Goal: Task Accomplishment & Management: Complete application form

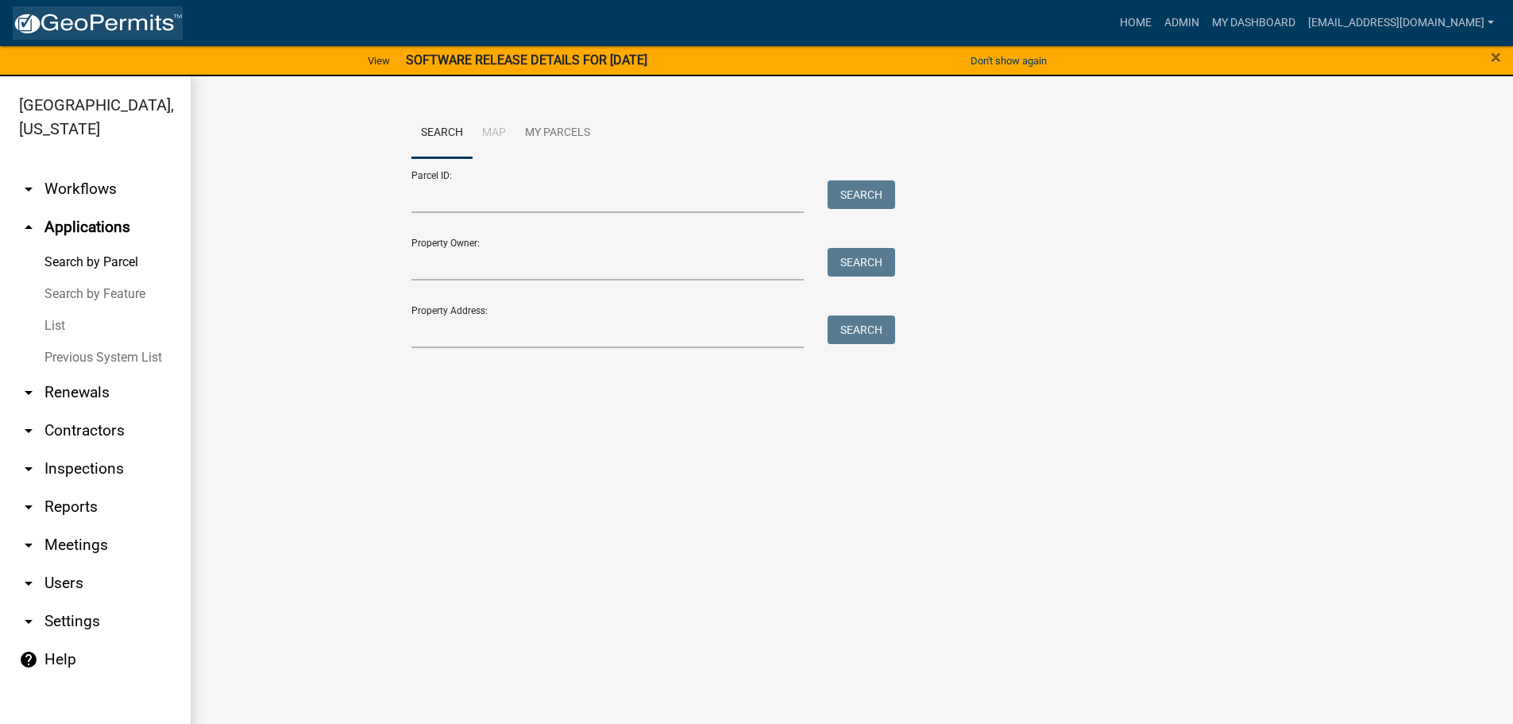
click at [100, 14] on img at bounding box center [98, 24] width 170 height 24
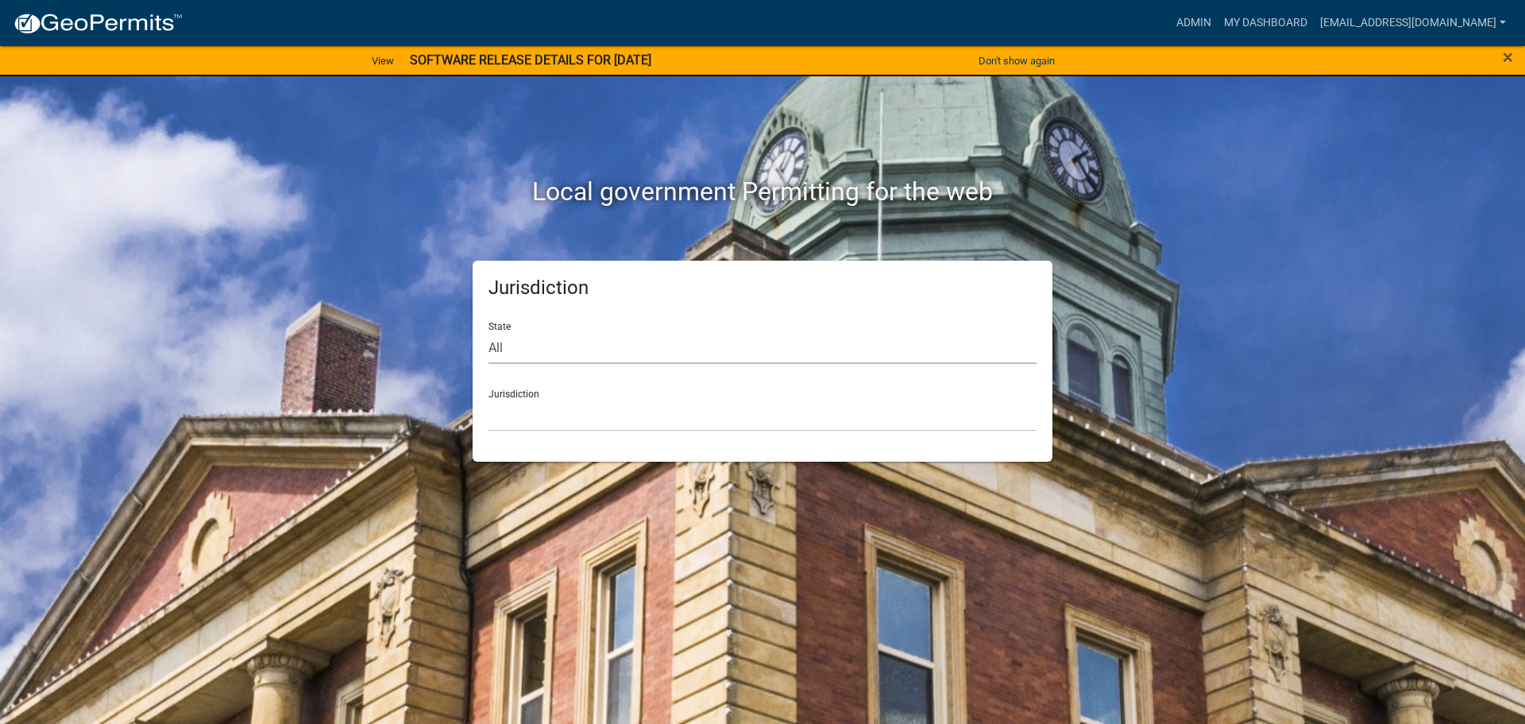
click at [571, 346] on select "All [US_STATE] [US_STATE] [US_STATE] [US_STATE] [US_STATE] [US_STATE] [US_STATE…" at bounding box center [762, 347] width 548 height 33
select select "[US_STATE]"
click at [488, 331] on select "All [US_STATE] [US_STATE] [US_STATE] [US_STATE] [US_STATE] [US_STATE] [US_STATE…" at bounding box center [762, 347] width 548 height 33
click at [532, 410] on select "[GEOGRAPHIC_DATA], [US_STATE] [GEOGRAPHIC_DATA], [US_STATE]" at bounding box center [762, 415] width 548 height 33
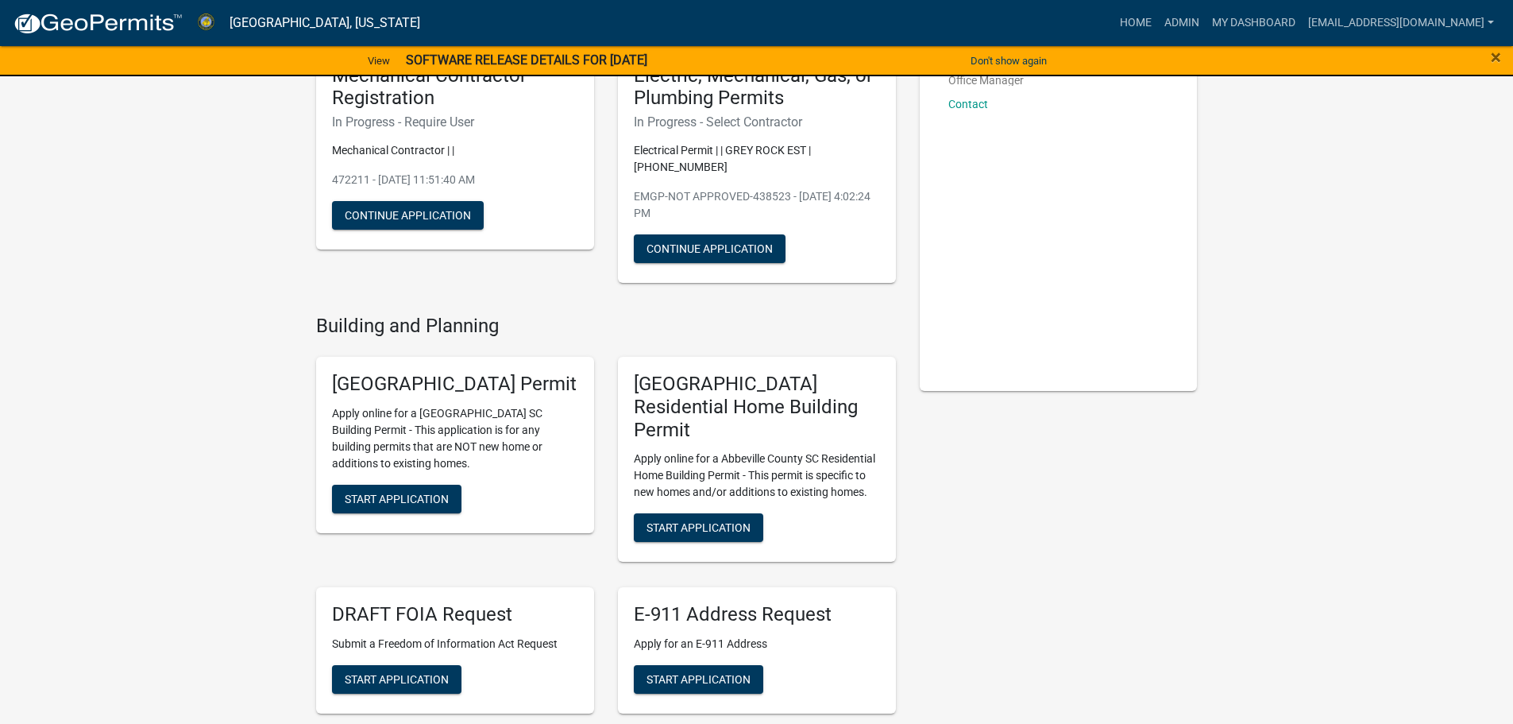
scroll to position [238, 0]
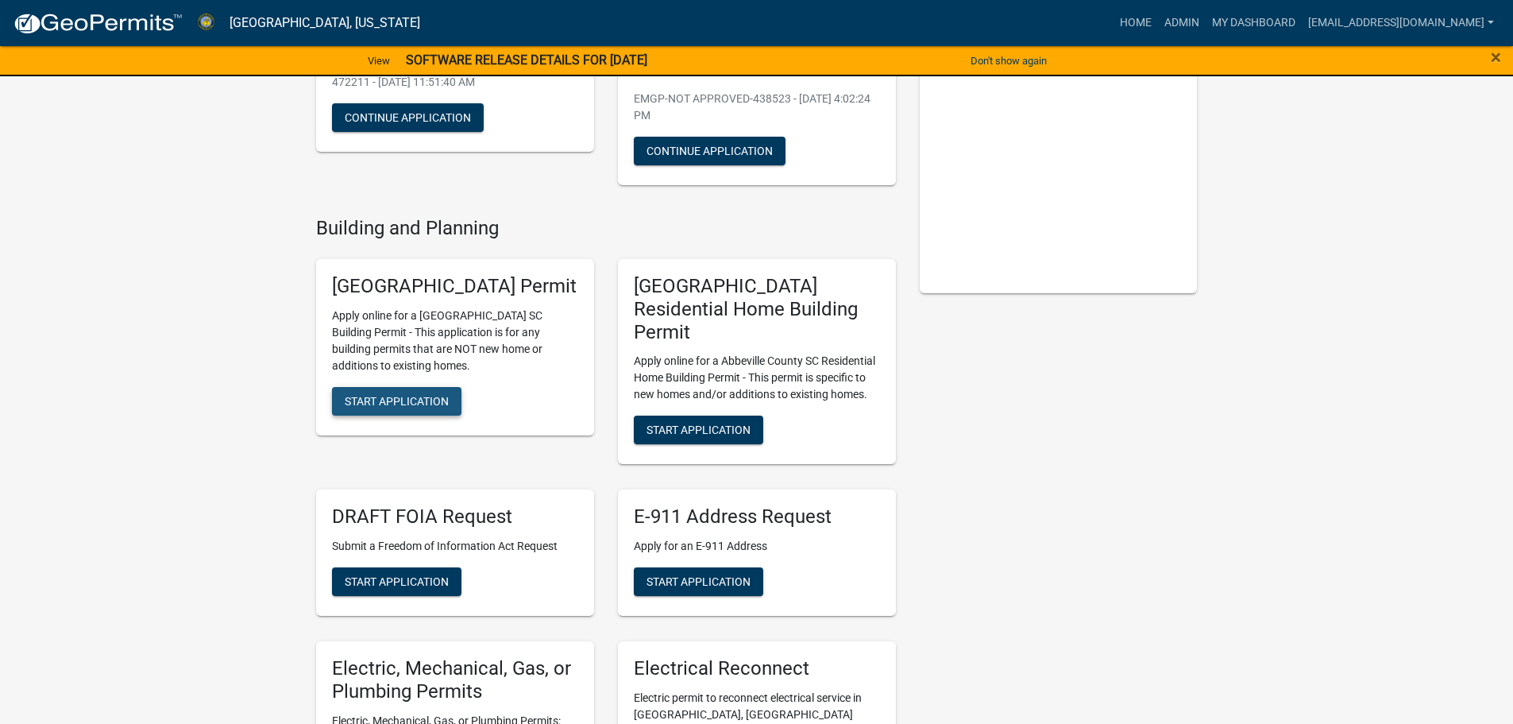
click at [414, 407] on span "Start Application" at bounding box center [397, 400] width 104 height 13
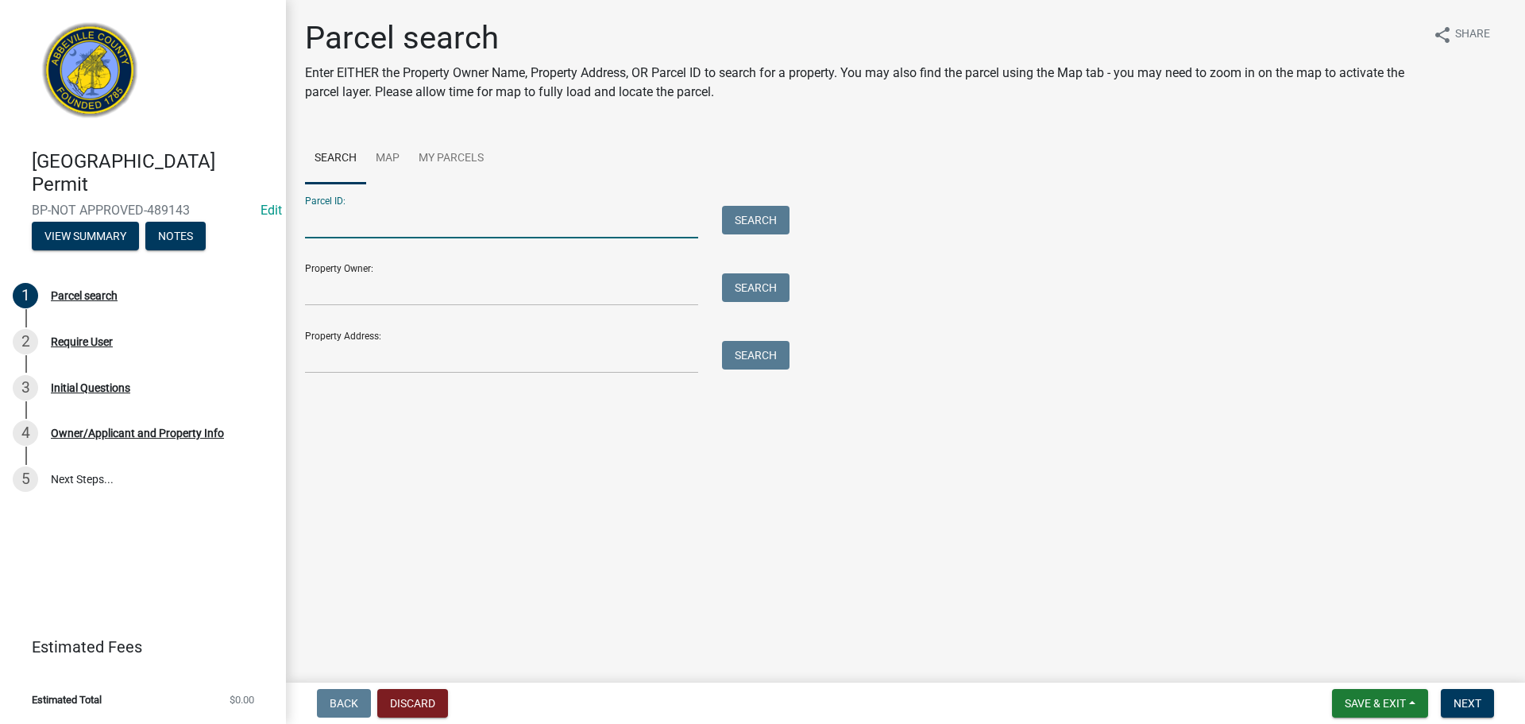
click at [384, 224] on input "Parcel ID:" at bounding box center [501, 222] width 393 height 33
click at [400, 218] on input "Parcel ID:" at bounding box center [501, 222] width 393 height 33
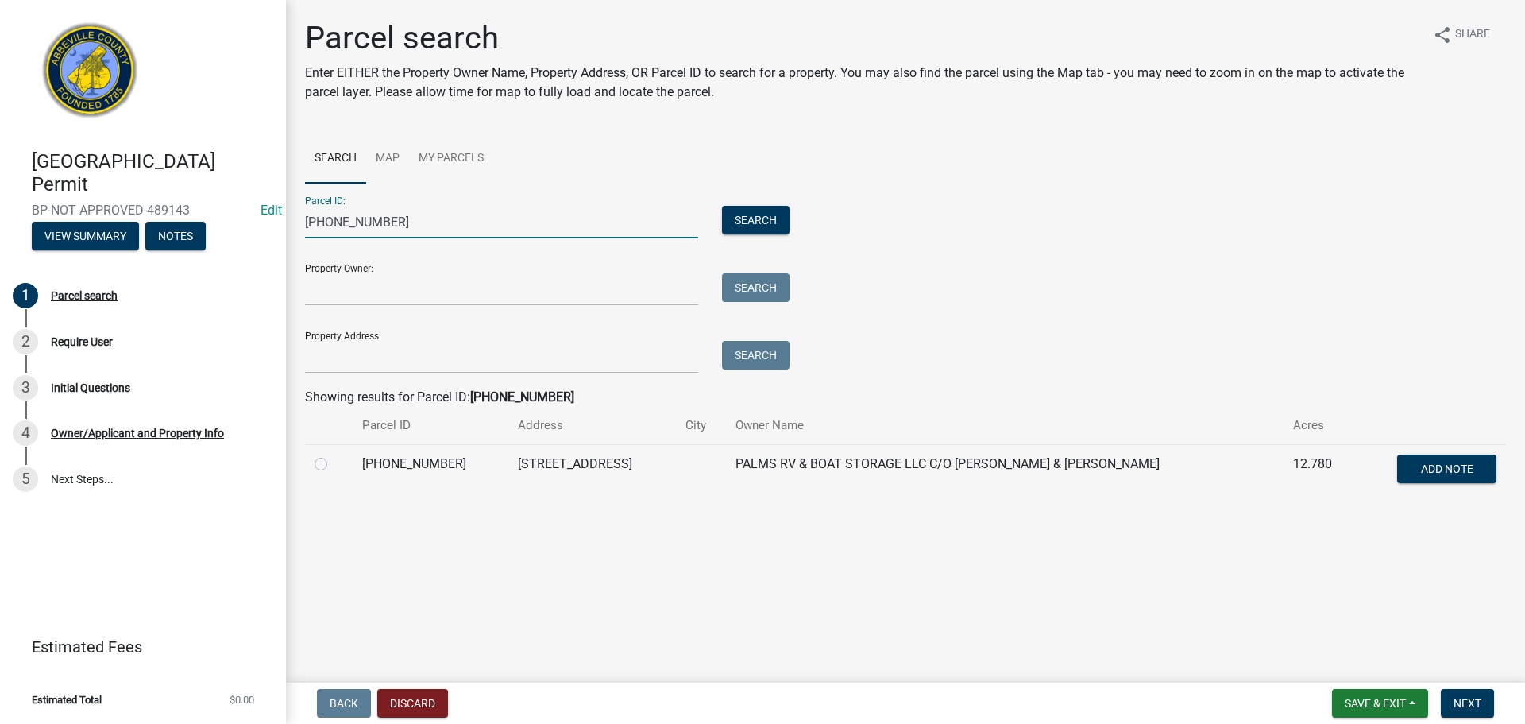
type input "[PHONE_NUMBER]"
click at [343, 470] on div at bounding box center [328, 463] width 29 height 19
click at [311, 458] on td at bounding box center [329, 470] width 48 height 52
click at [334, 454] on label at bounding box center [334, 454] width 0 height 0
click at [334, 462] on input "radio" at bounding box center [339, 459] width 10 height 10
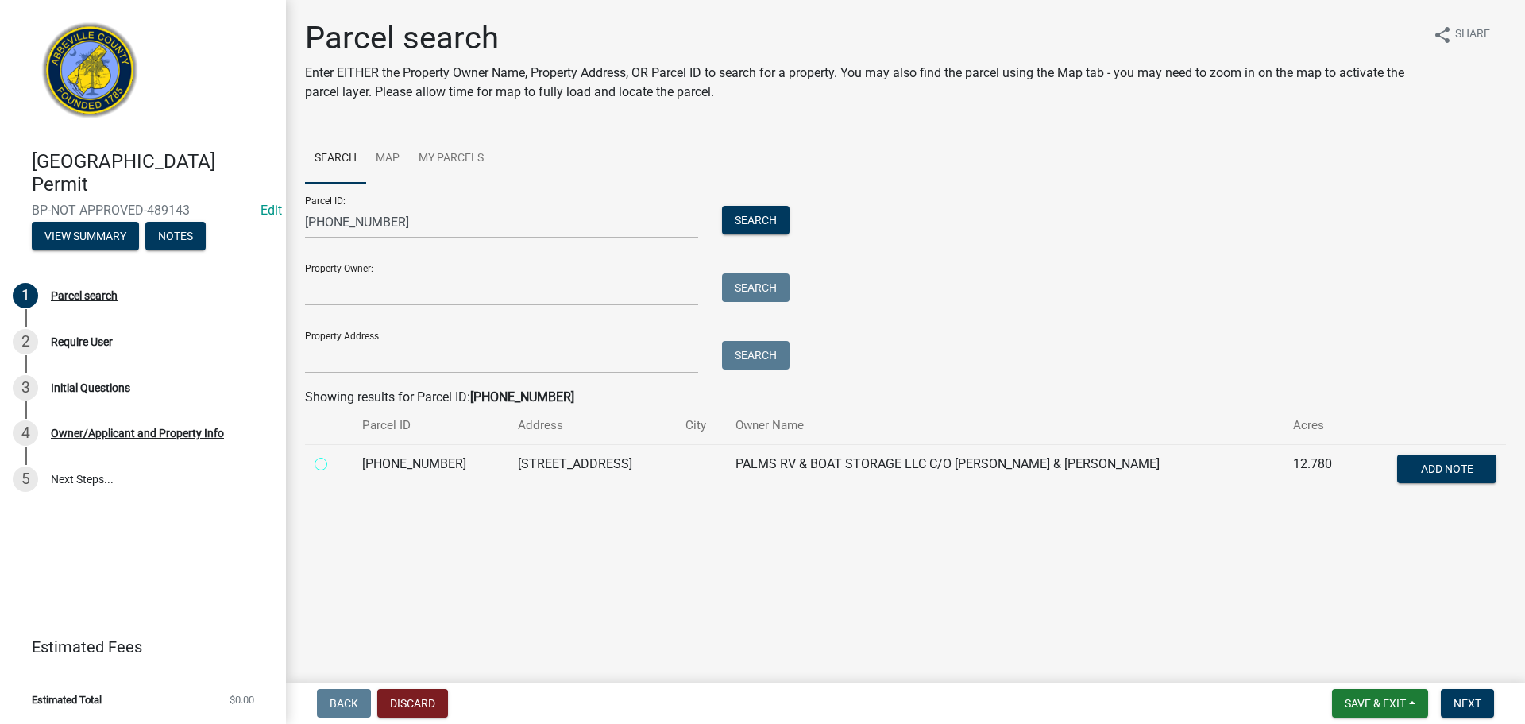
radio input "true"
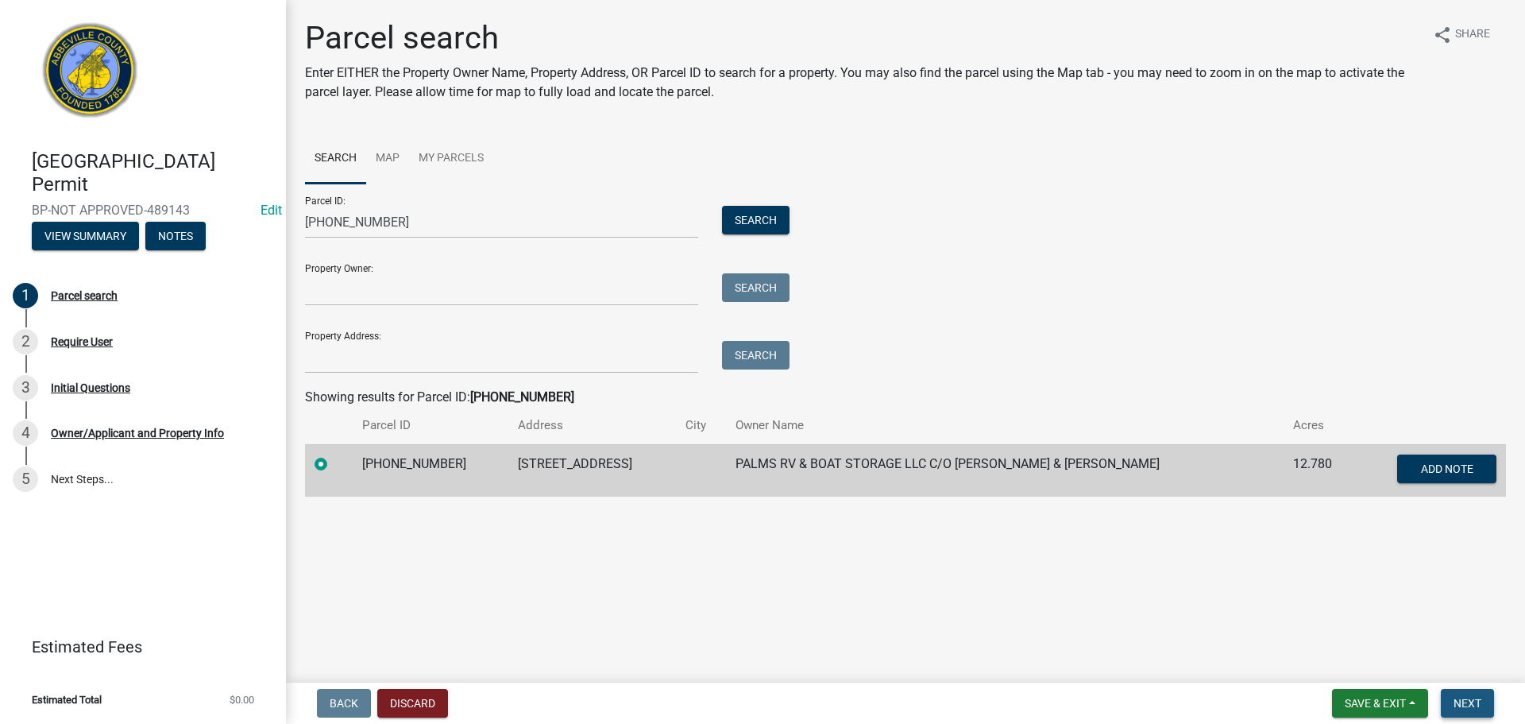
click at [1461, 698] on span "Next" at bounding box center [1467, 703] width 28 height 13
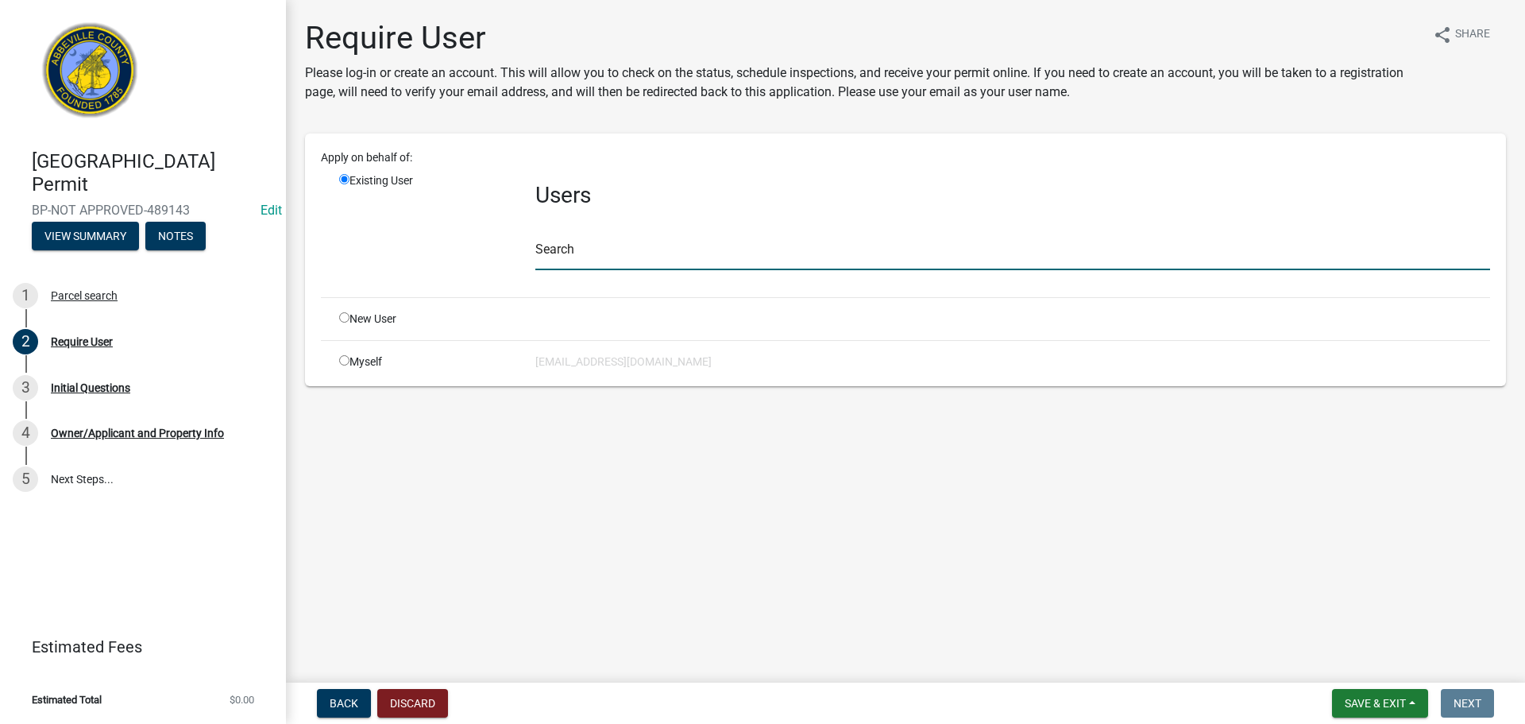
click at [643, 245] on input "text" at bounding box center [1012, 253] width 955 height 33
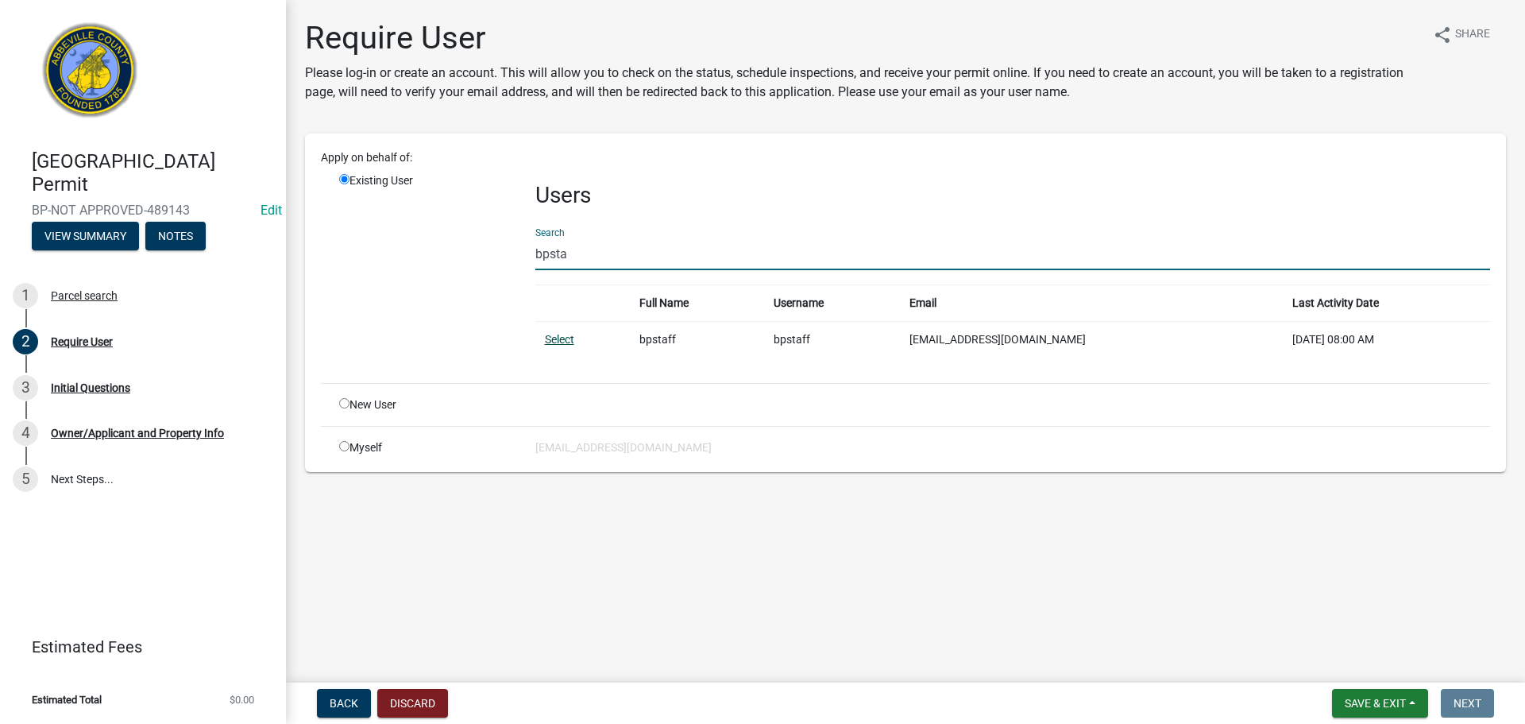
type input "bpsta"
click at [562, 342] on link "Select" at bounding box center [559, 339] width 29 height 13
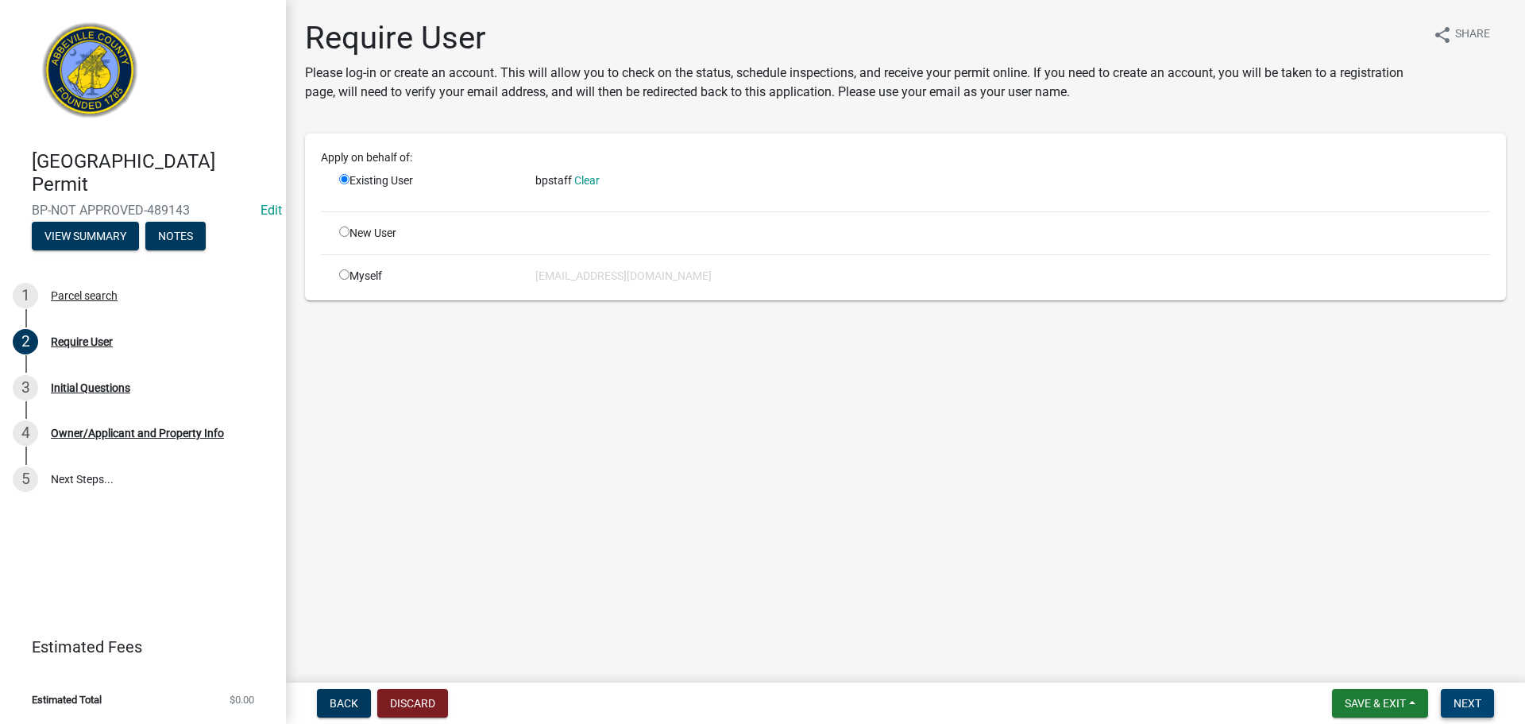
click at [1469, 699] on span "Next" at bounding box center [1467, 703] width 28 height 13
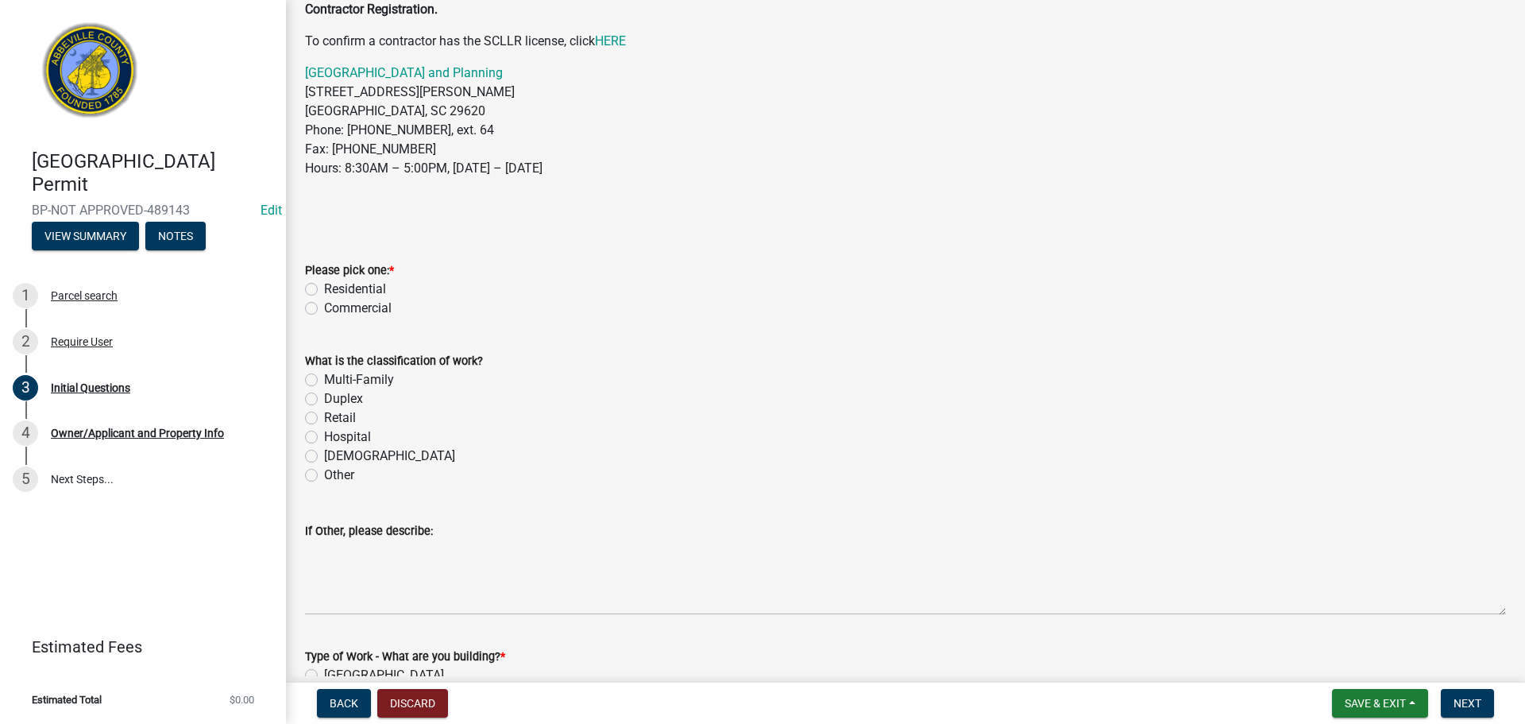
scroll to position [159, 0]
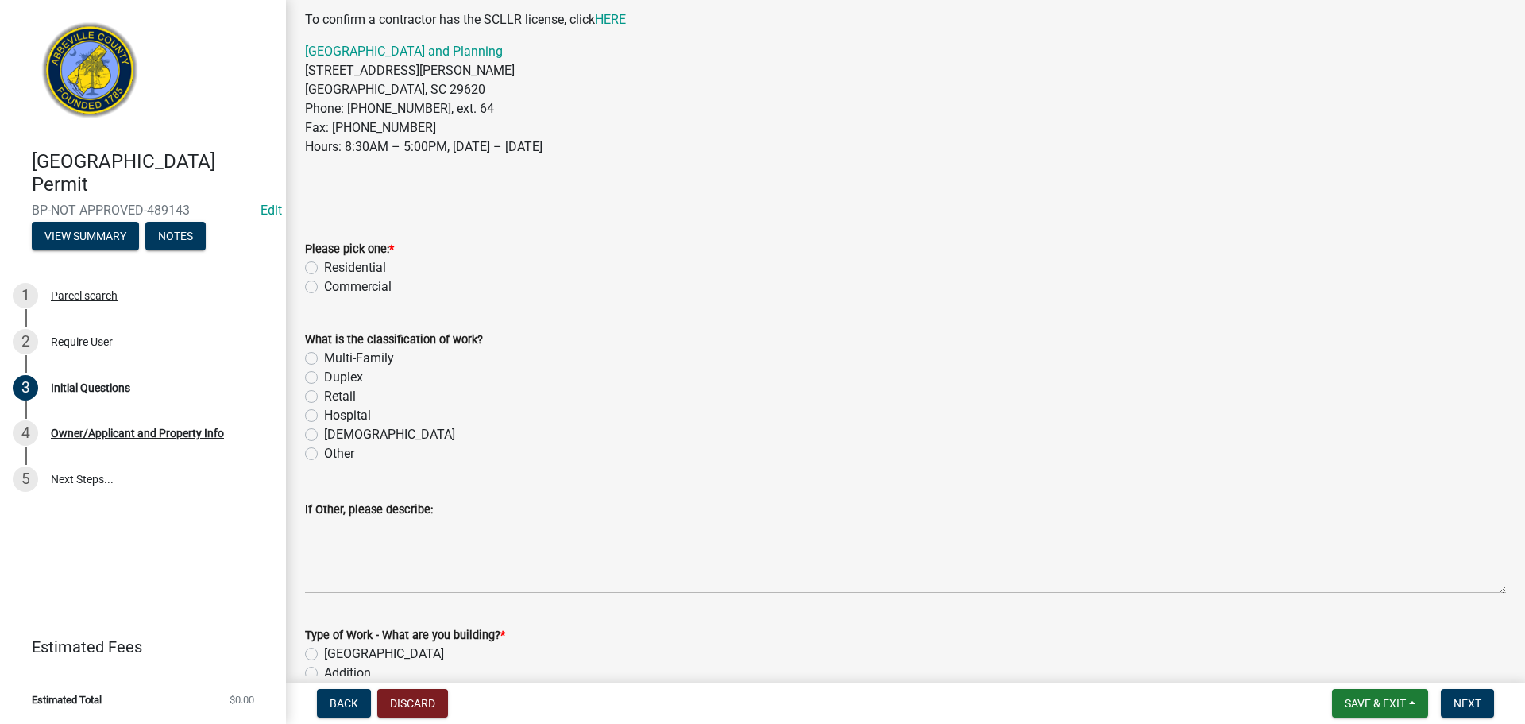
click at [324, 289] on label "Commercial" at bounding box center [358, 286] width 68 height 19
click at [324, 287] on input "Commercial" at bounding box center [329, 282] width 10 height 10
radio input "true"
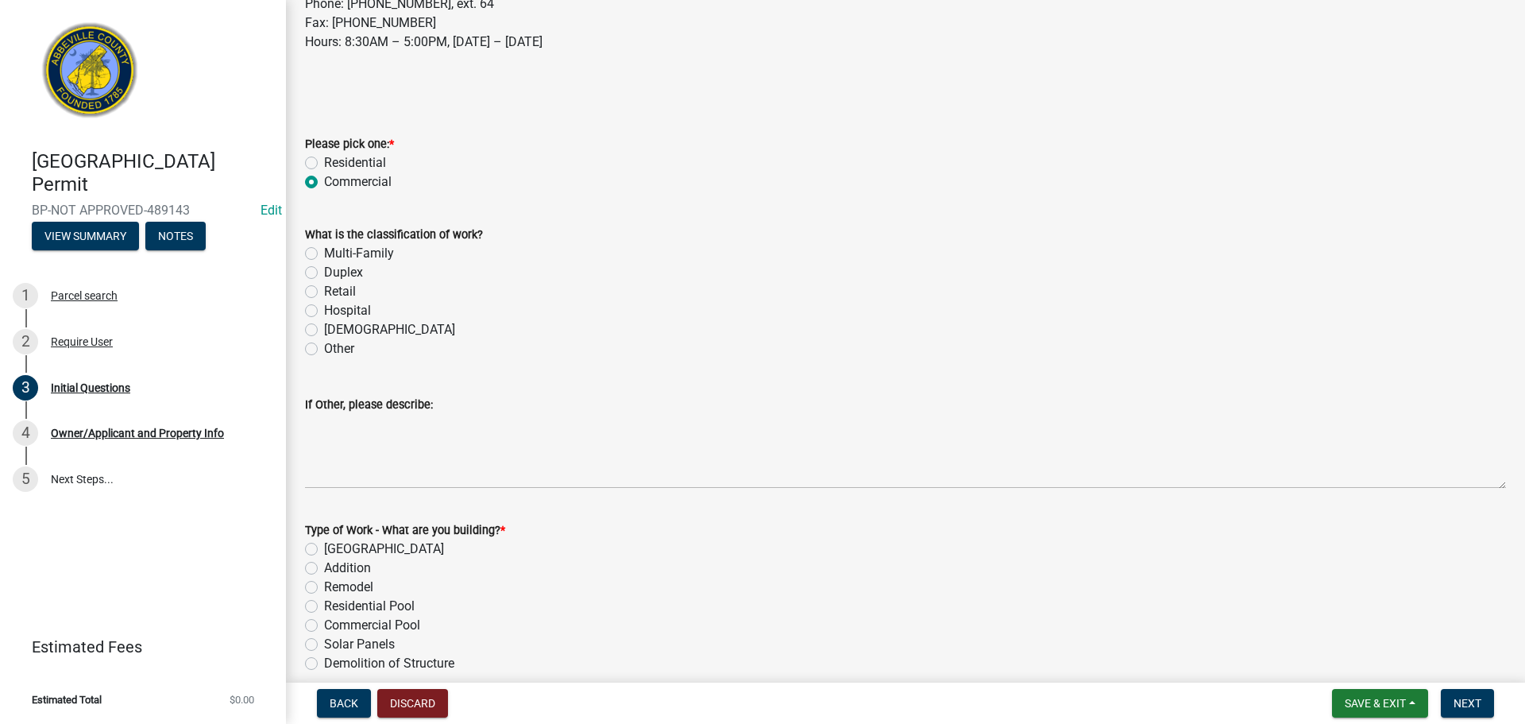
scroll to position [318, 0]
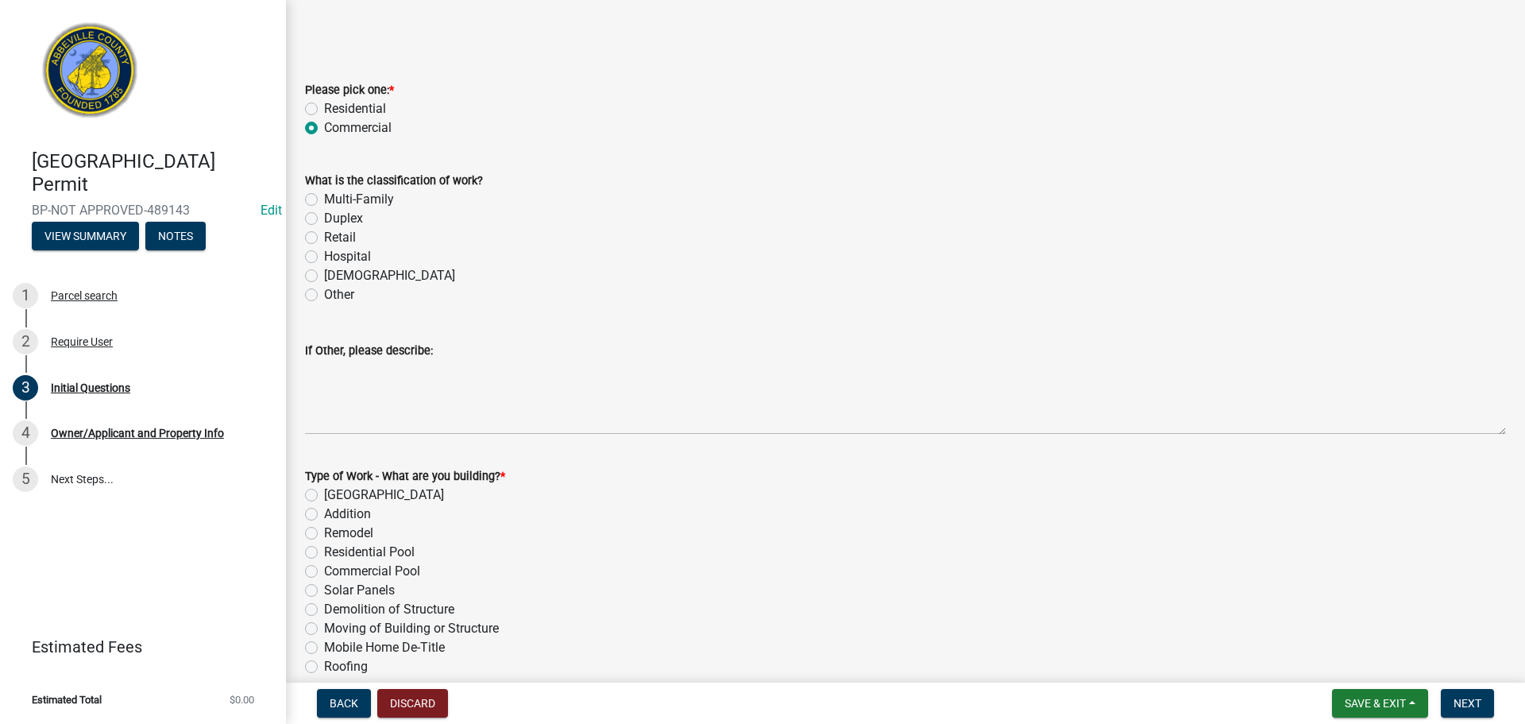
click at [324, 295] on label "Other" at bounding box center [339, 294] width 30 height 19
click at [324, 295] on input "Other" at bounding box center [329, 290] width 10 height 10
radio input "true"
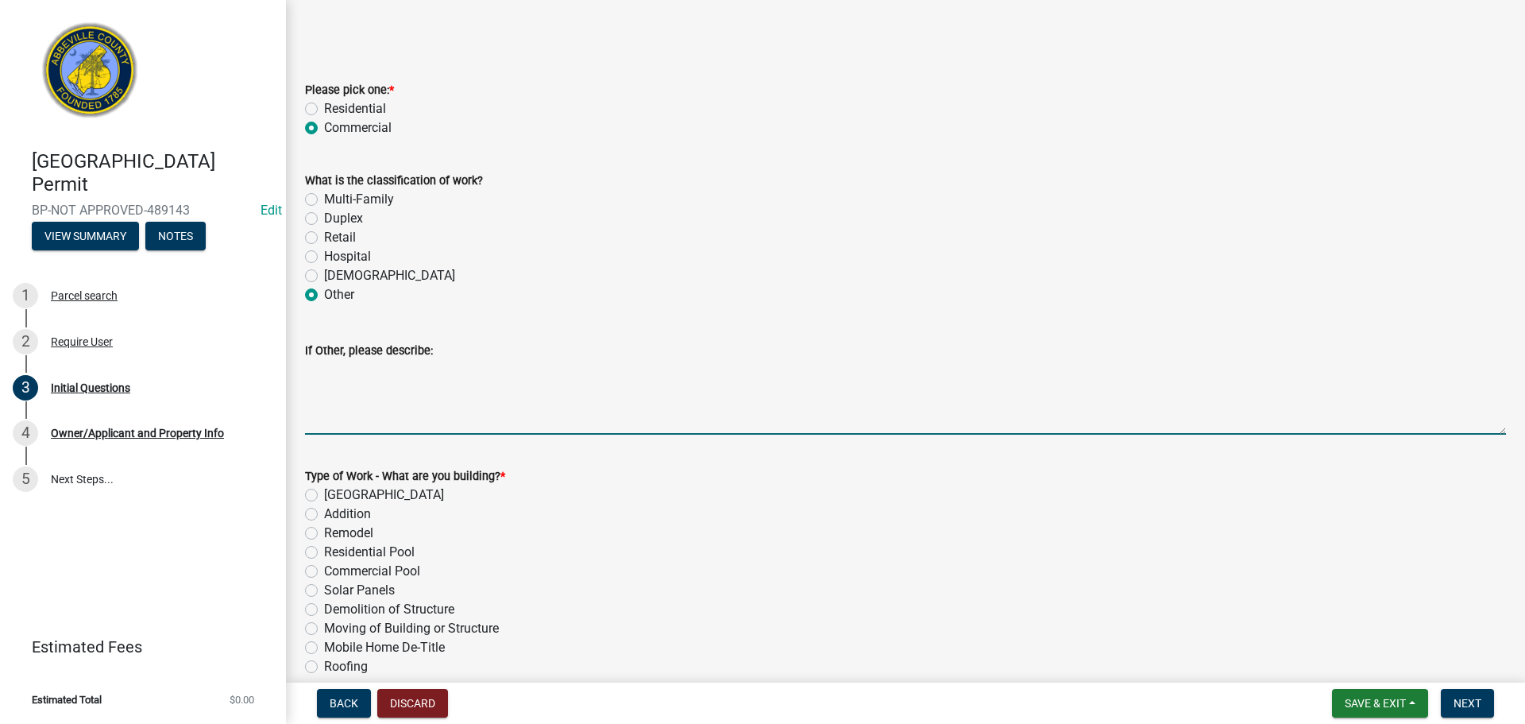
click at [419, 392] on textarea "If Other, please describe:" at bounding box center [905, 397] width 1201 height 75
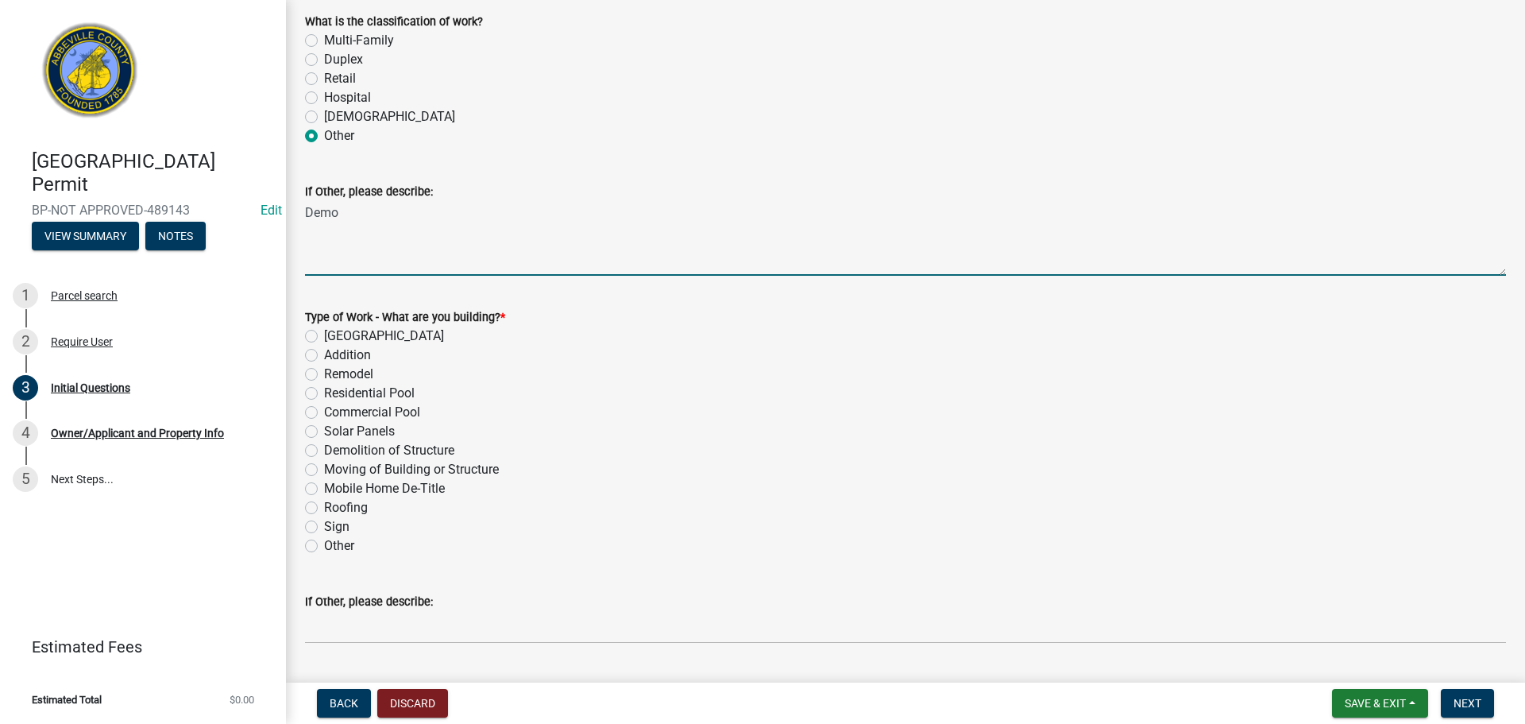
scroll to position [556, 0]
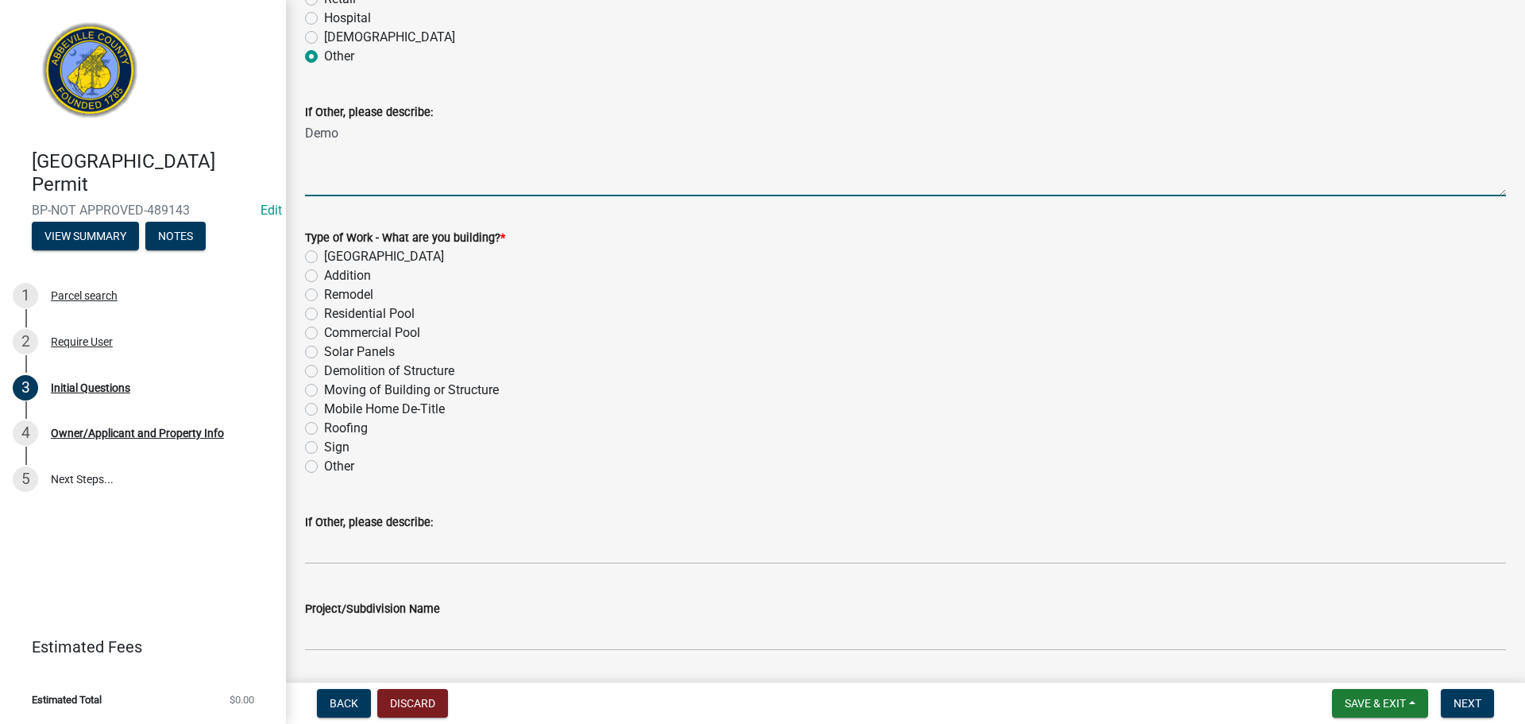
type textarea "Demo"
click at [324, 371] on label "Demolition of Structure" at bounding box center [389, 370] width 130 height 19
click at [324, 371] on input "Demolition of Structure" at bounding box center [329, 366] width 10 height 10
radio input "true"
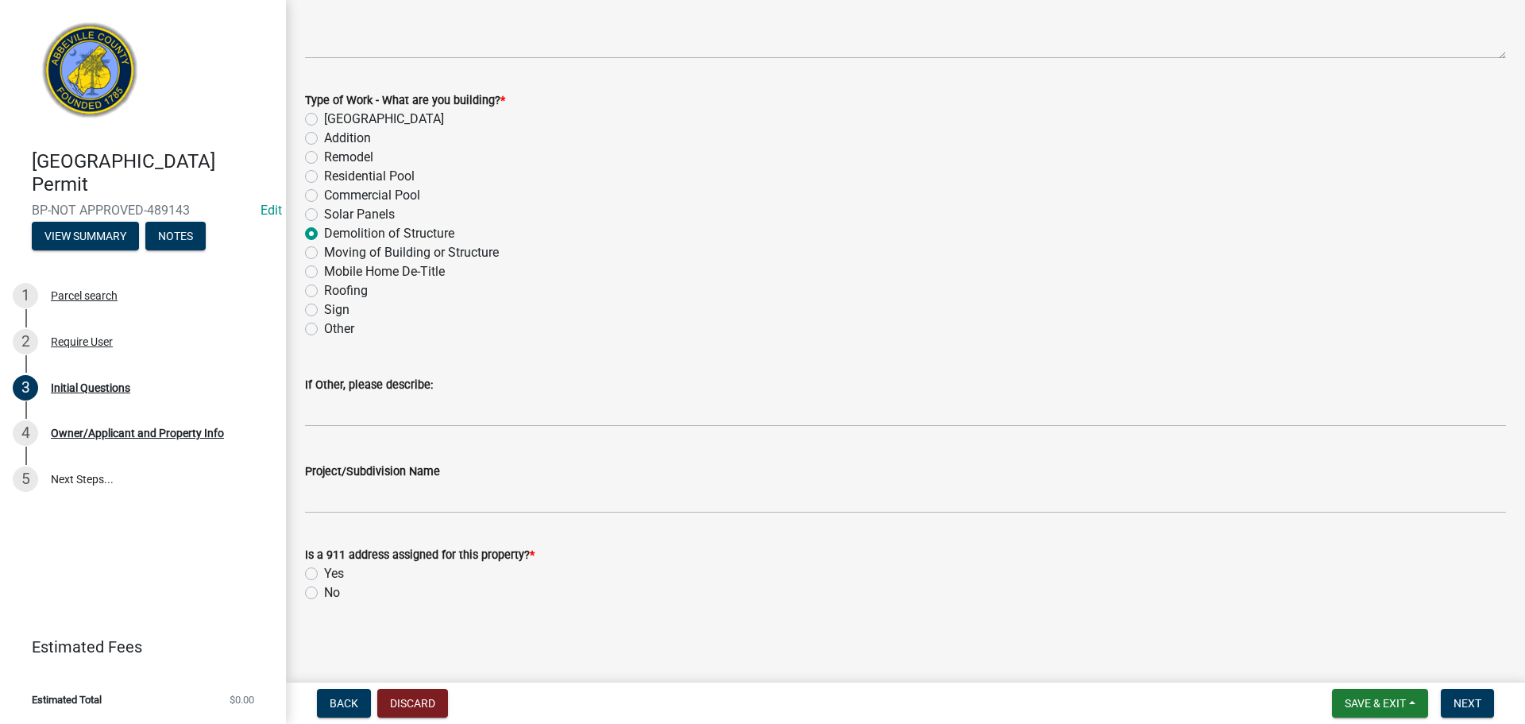
scroll to position [696, 0]
click at [324, 573] on label "Yes" at bounding box center [334, 570] width 20 height 19
click at [324, 572] on input "Yes" at bounding box center [329, 566] width 10 height 10
radio input "true"
click at [1465, 698] on span "Next" at bounding box center [1467, 703] width 28 height 13
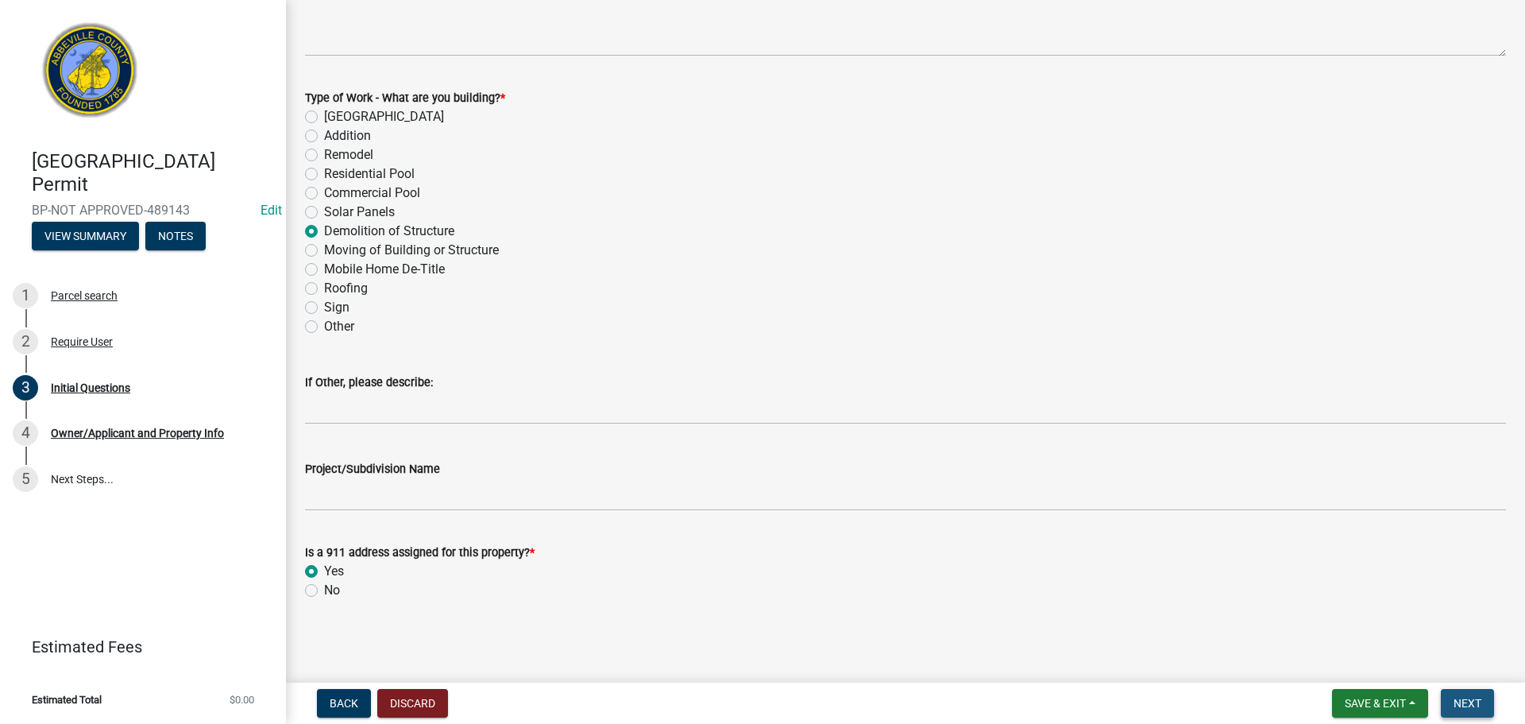
scroll to position [0, 0]
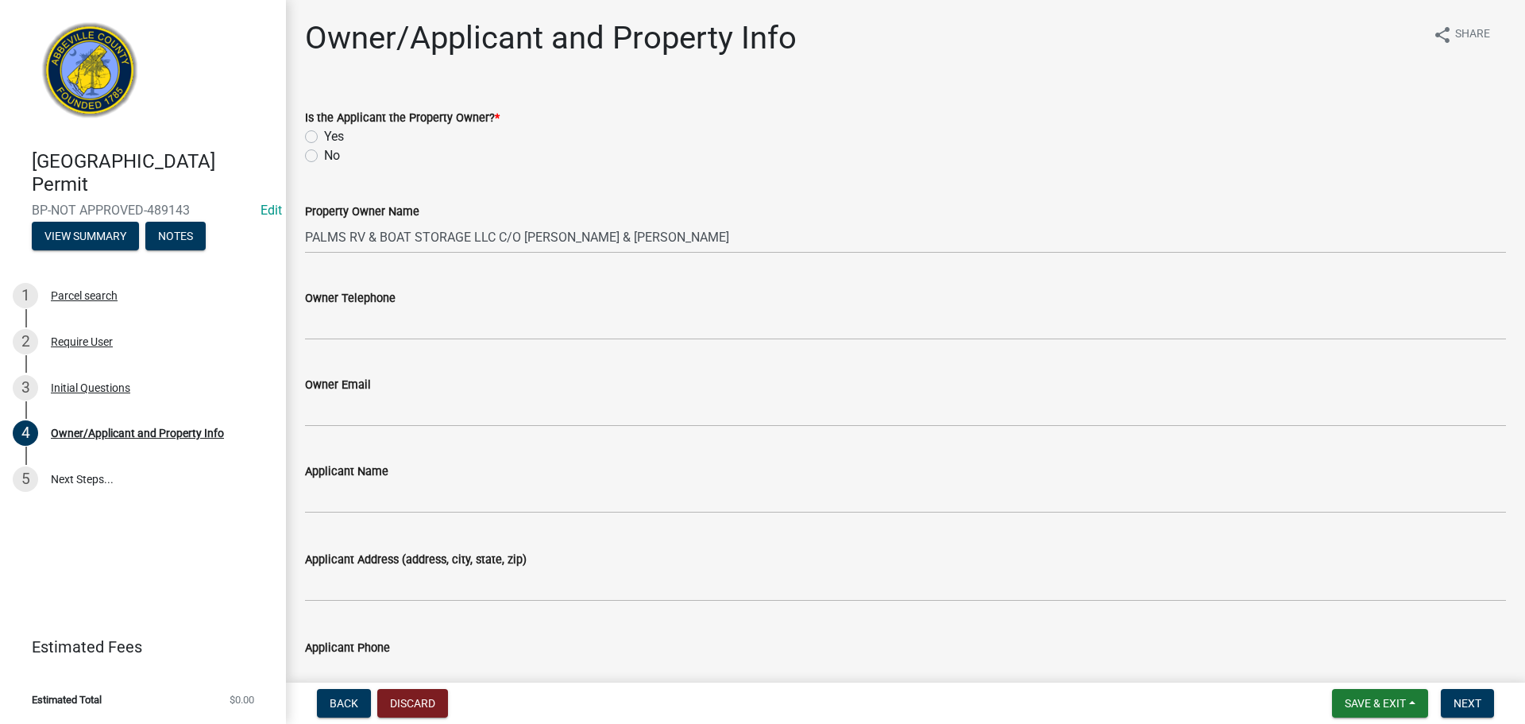
click at [324, 137] on label "Yes" at bounding box center [334, 136] width 20 height 19
click at [324, 137] on input "Yes" at bounding box center [329, 132] width 10 height 10
radio input "true"
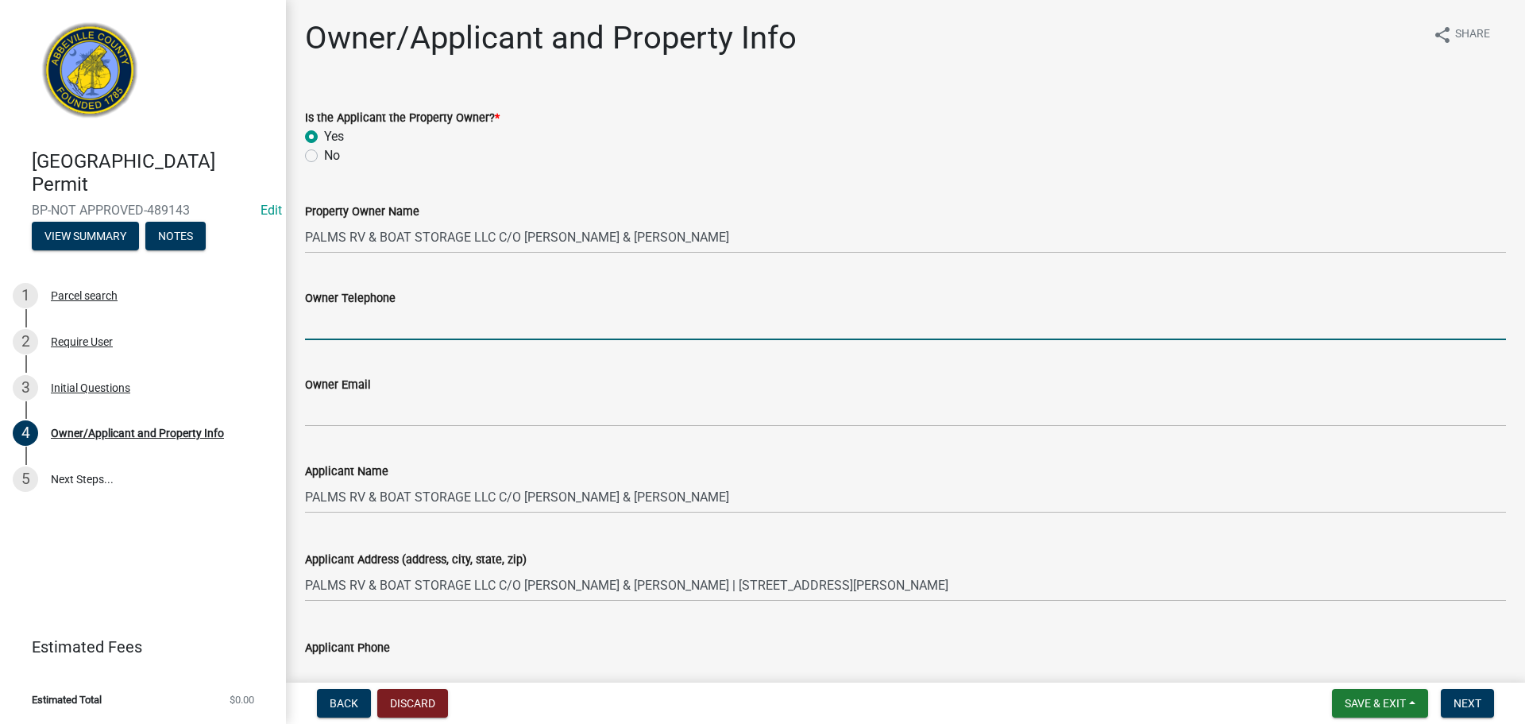
click at [442, 320] on input "Owner Telephone" at bounding box center [905, 323] width 1201 height 33
type input "[PHONE_NUMBER]"
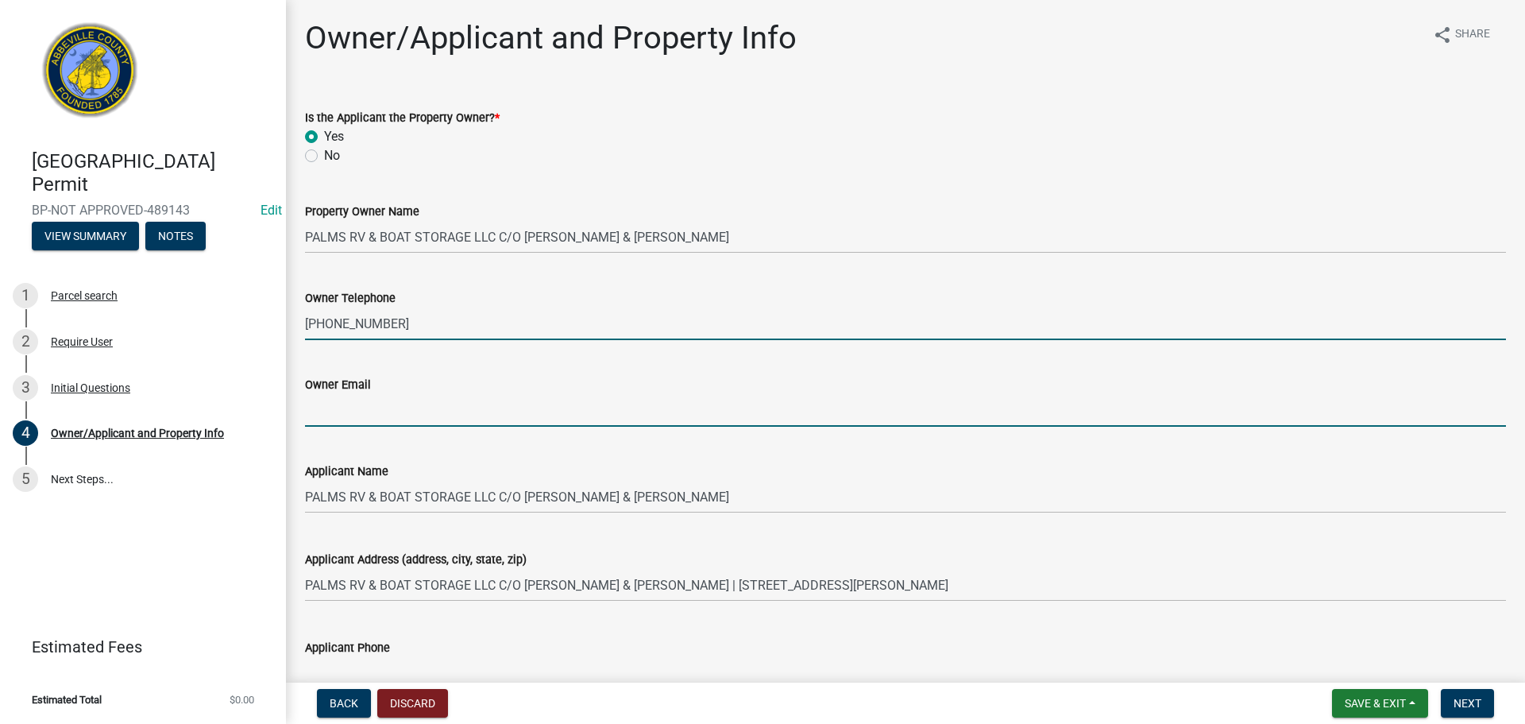
click at [406, 417] on input "Owner Email" at bounding box center [905, 410] width 1201 height 33
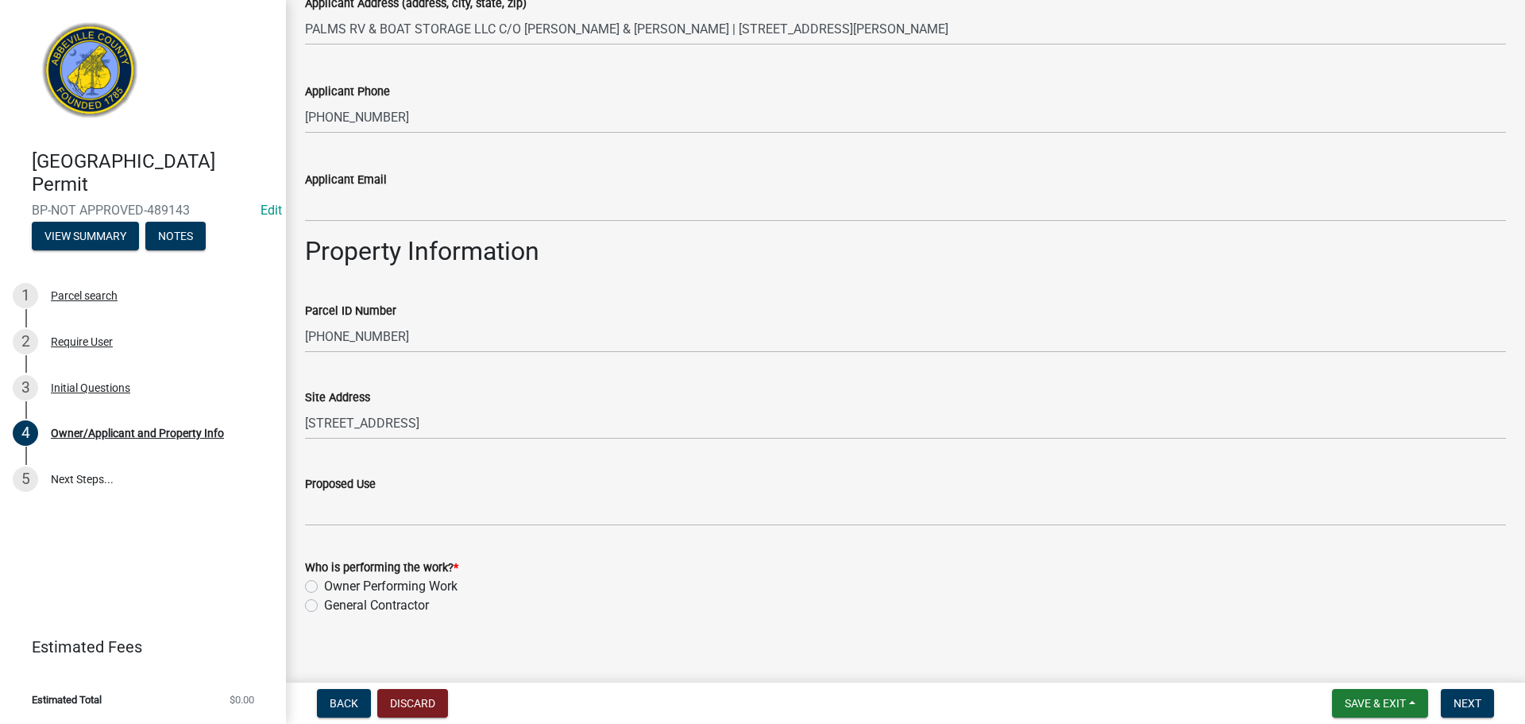
scroll to position [571, 0]
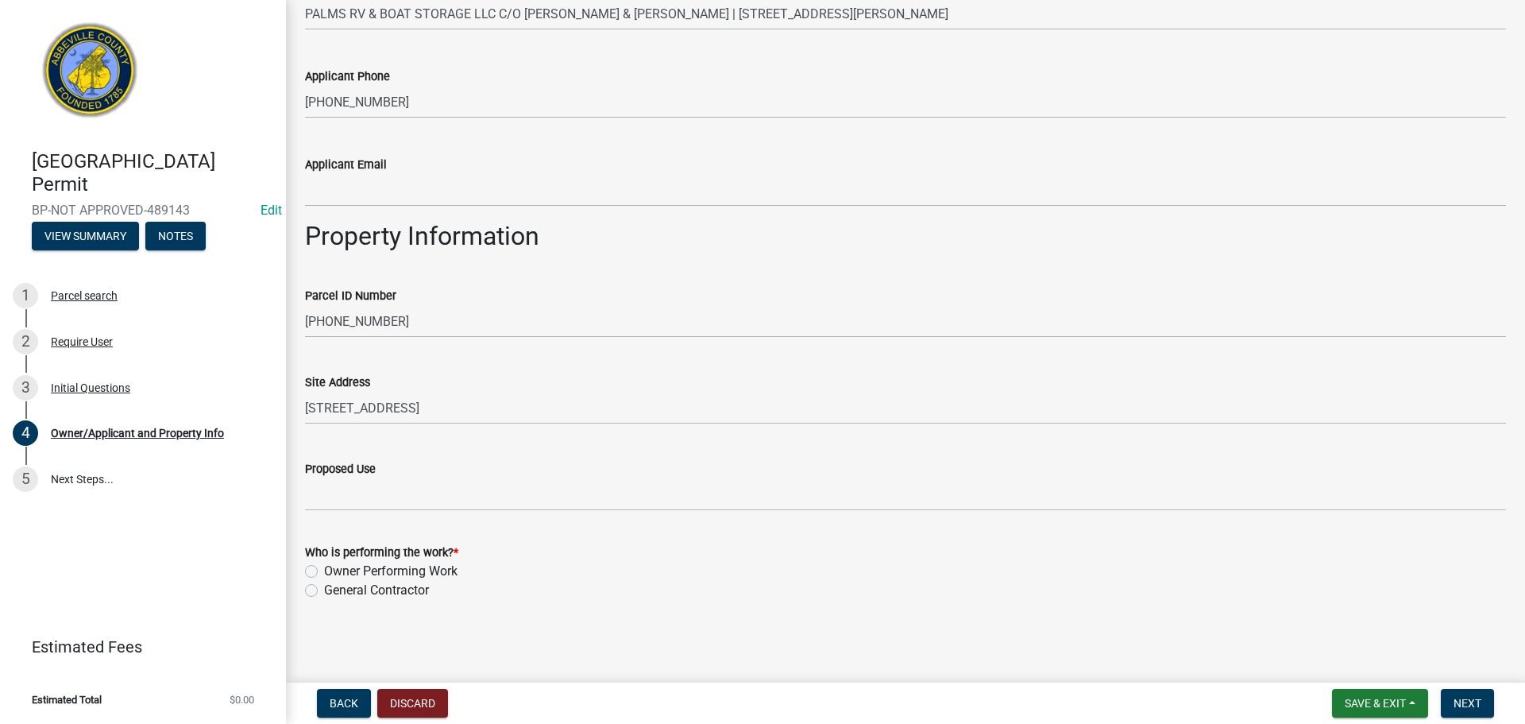
type input "[EMAIL_ADDRESS][DOMAIN_NAME]"
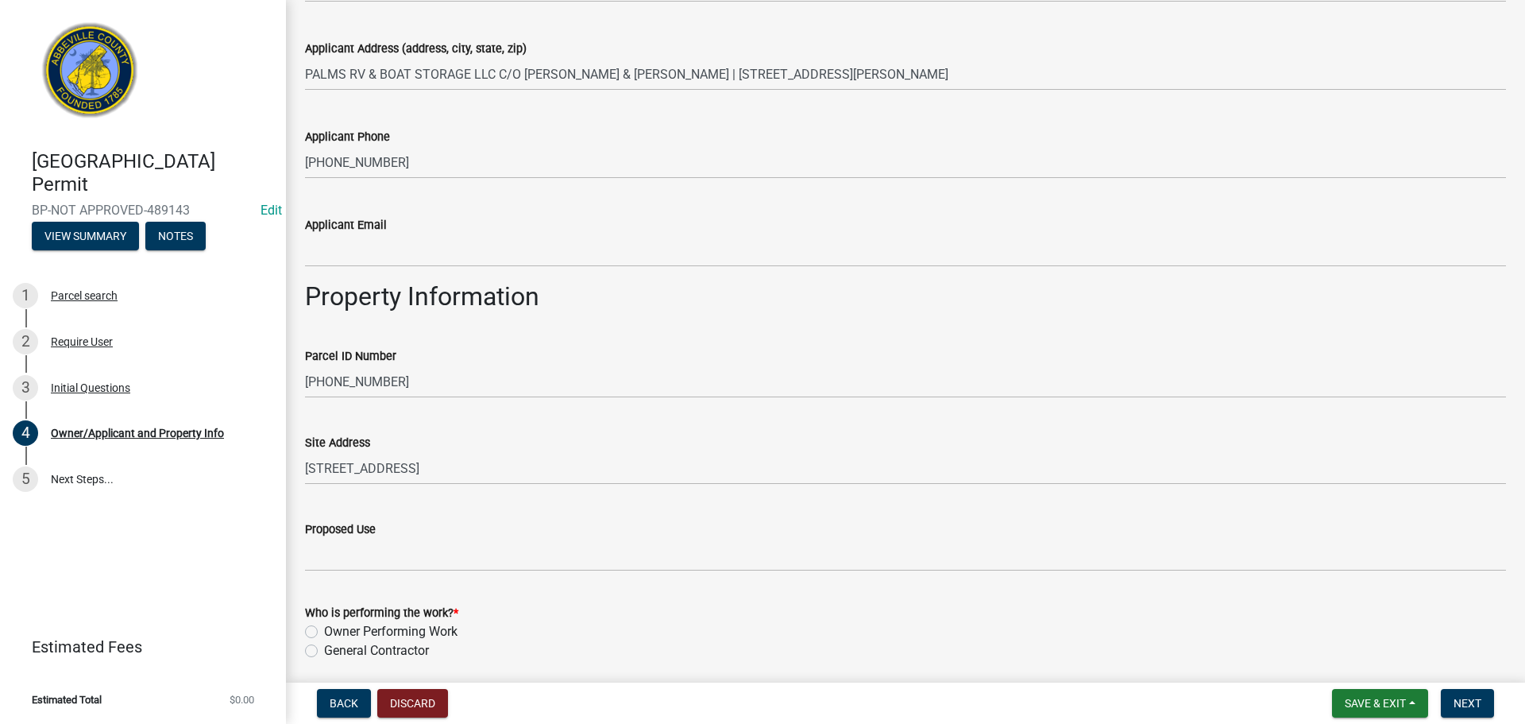
click at [324, 622] on label "Owner Performing Work" at bounding box center [390, 631] width 133 height 19
click at [324, 622] on input "Owner Performing Work" at bounding box center [329, 627] width 10 height 10
radio input "true"
click at [1473, 697] on span "Next" at bounding box center [1467, 703] width 28 height 13
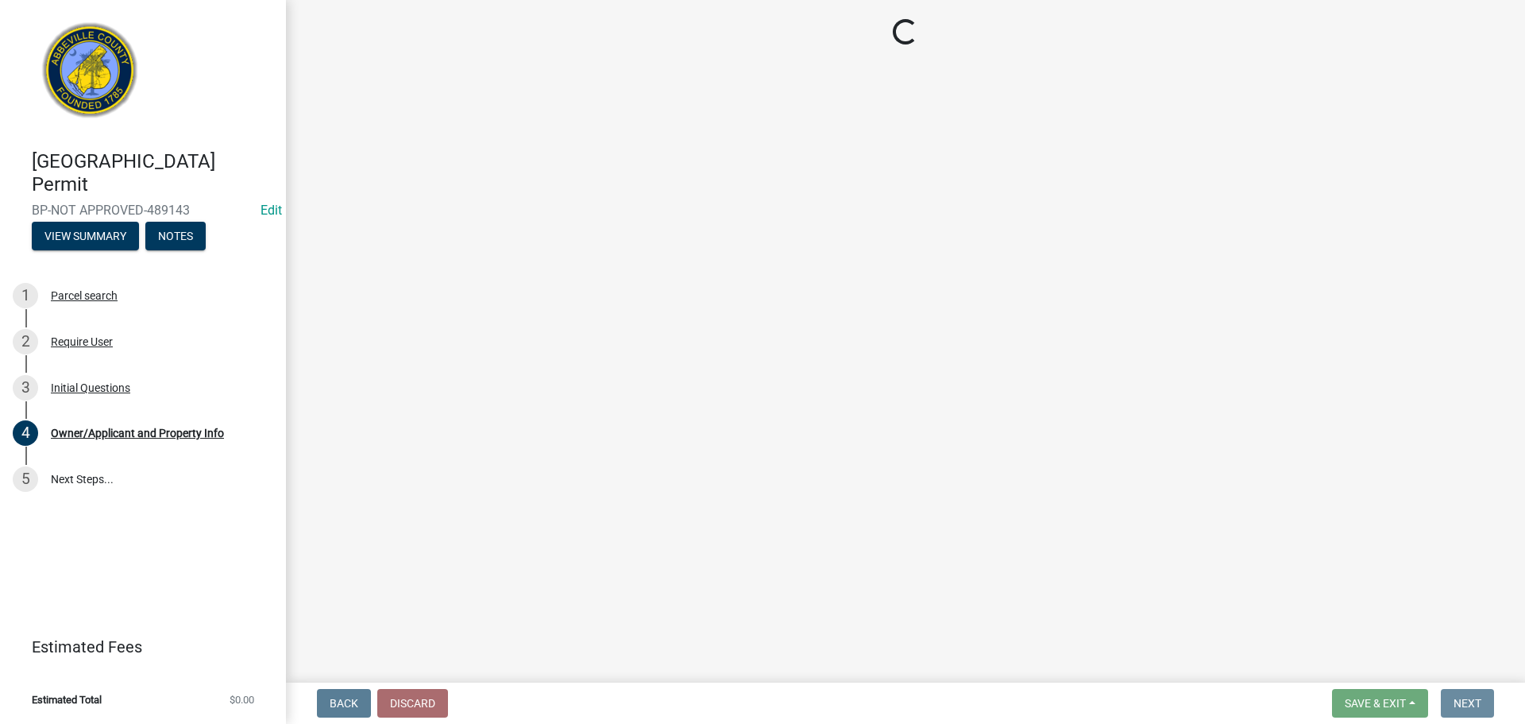
scroll to position [0, 0]
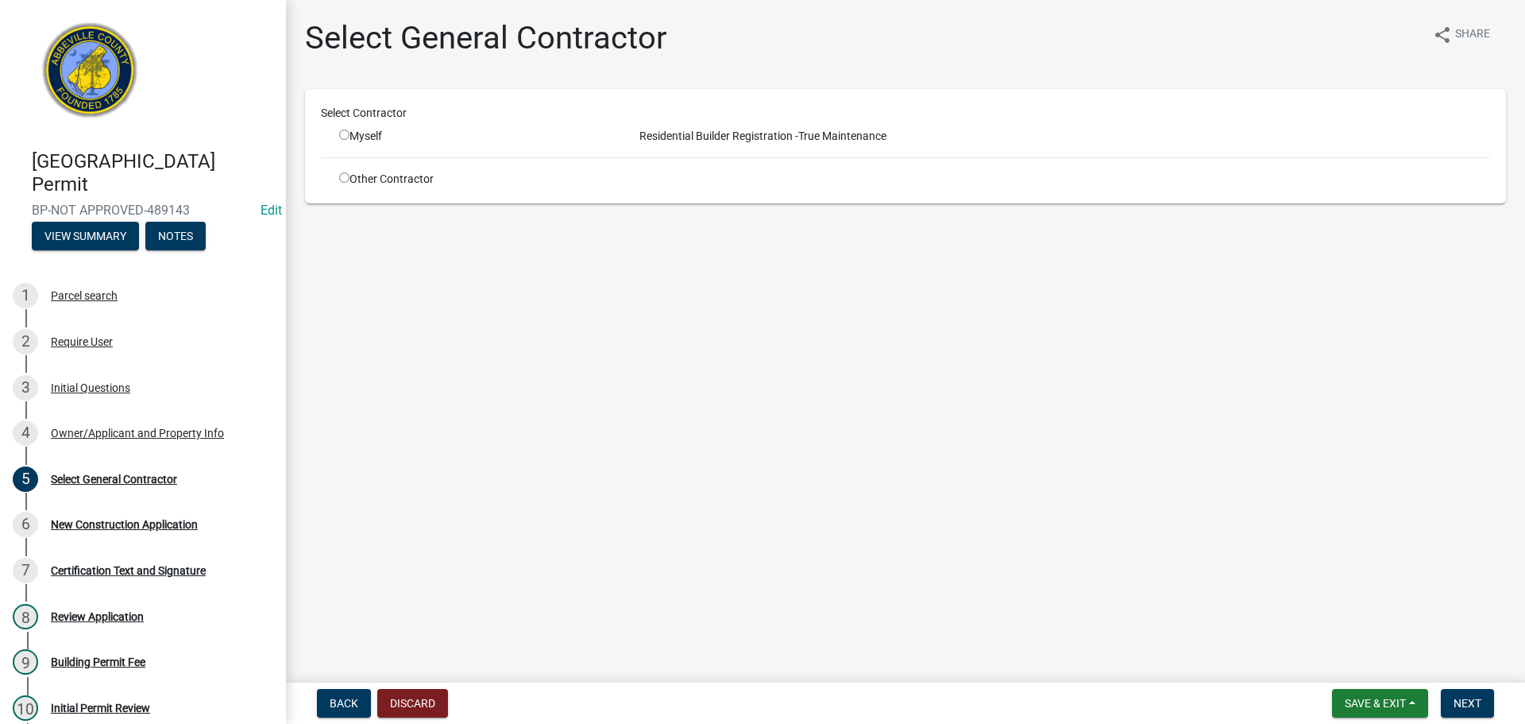
click at [348, 133] on input "radio" at bounding box center [344, 134] width 10 height 10
radio input "true"
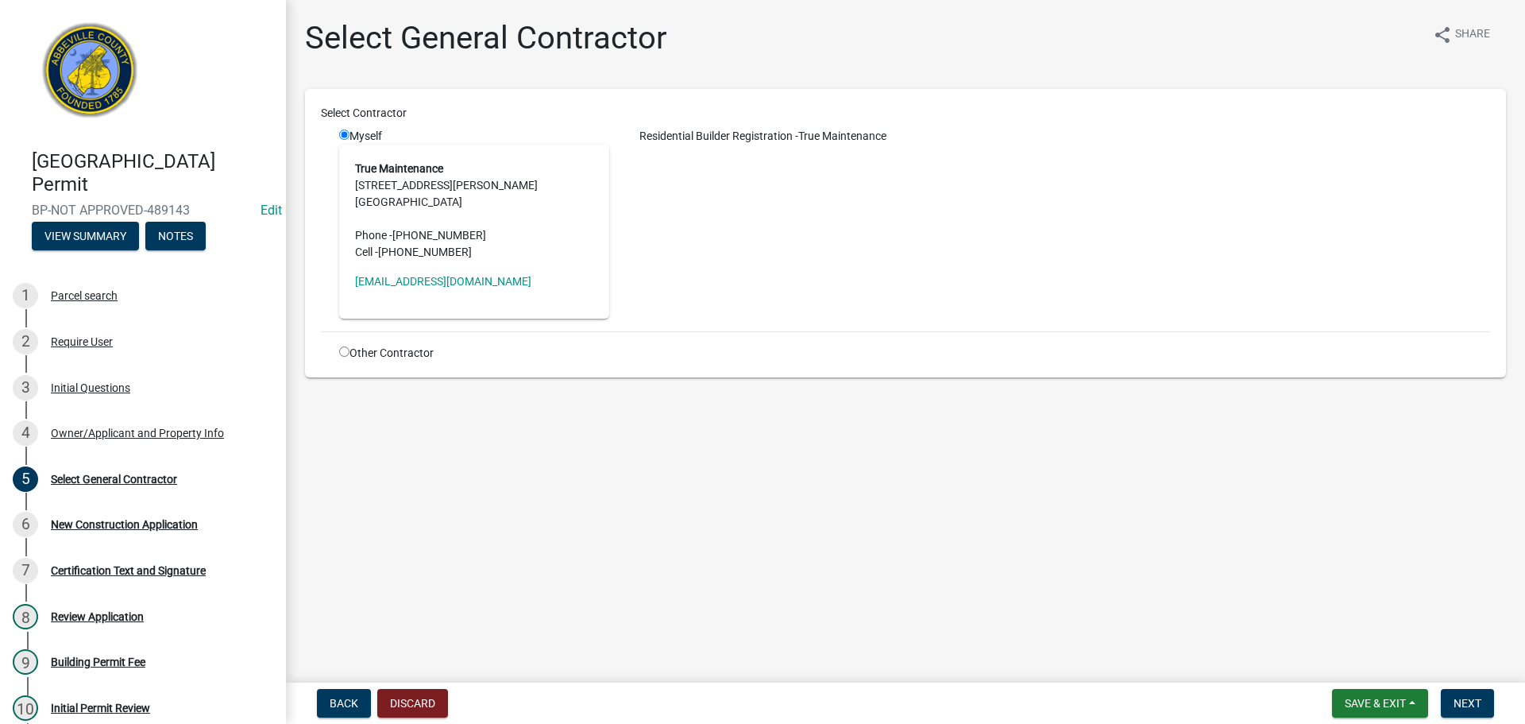
click at [347, 135] on input "radio" at bounding box center [344, 134] width 10 height 10
click at [339, 354] on input "radio" at bounding box center [344, 351] width 10 height 10
radio input "true"
radio input "false"
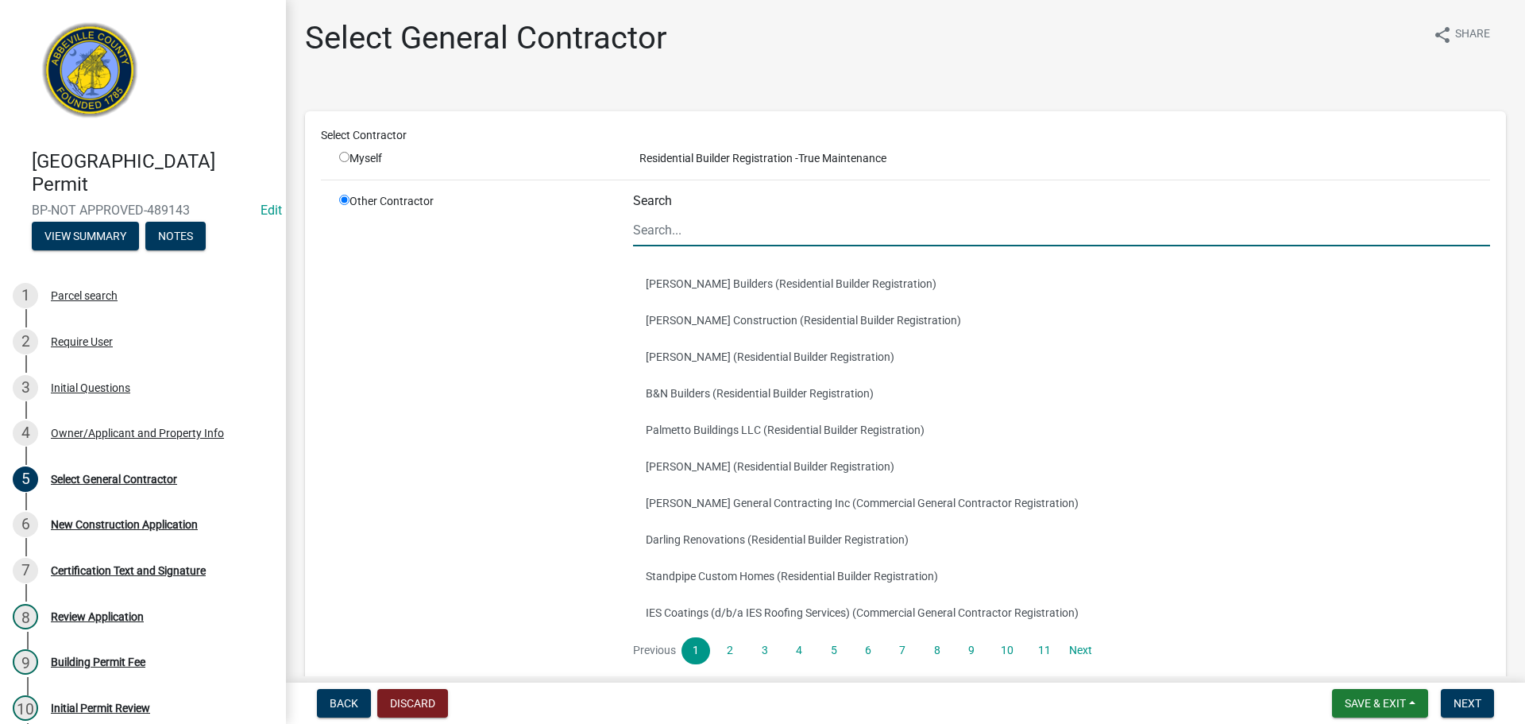
click at [670, 228] on input "Search" at bounding box center [1061, 230] width 857 height 33
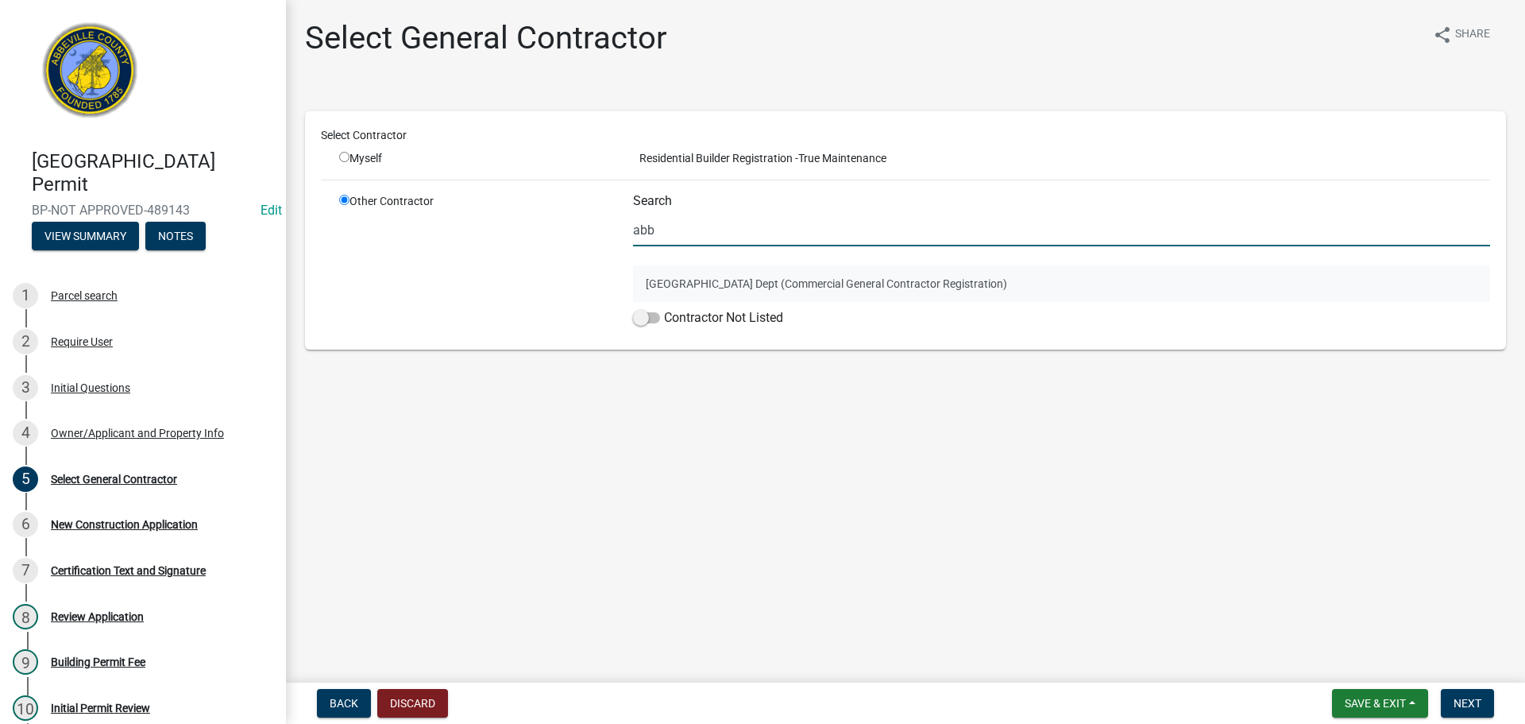
type input "abb"
click at [700, 284] on button "[GEOGRAPHIC_DATA] Dept (Commercial General Contractor Registration)" at bounding box center [1061, 283] width 857 height 37
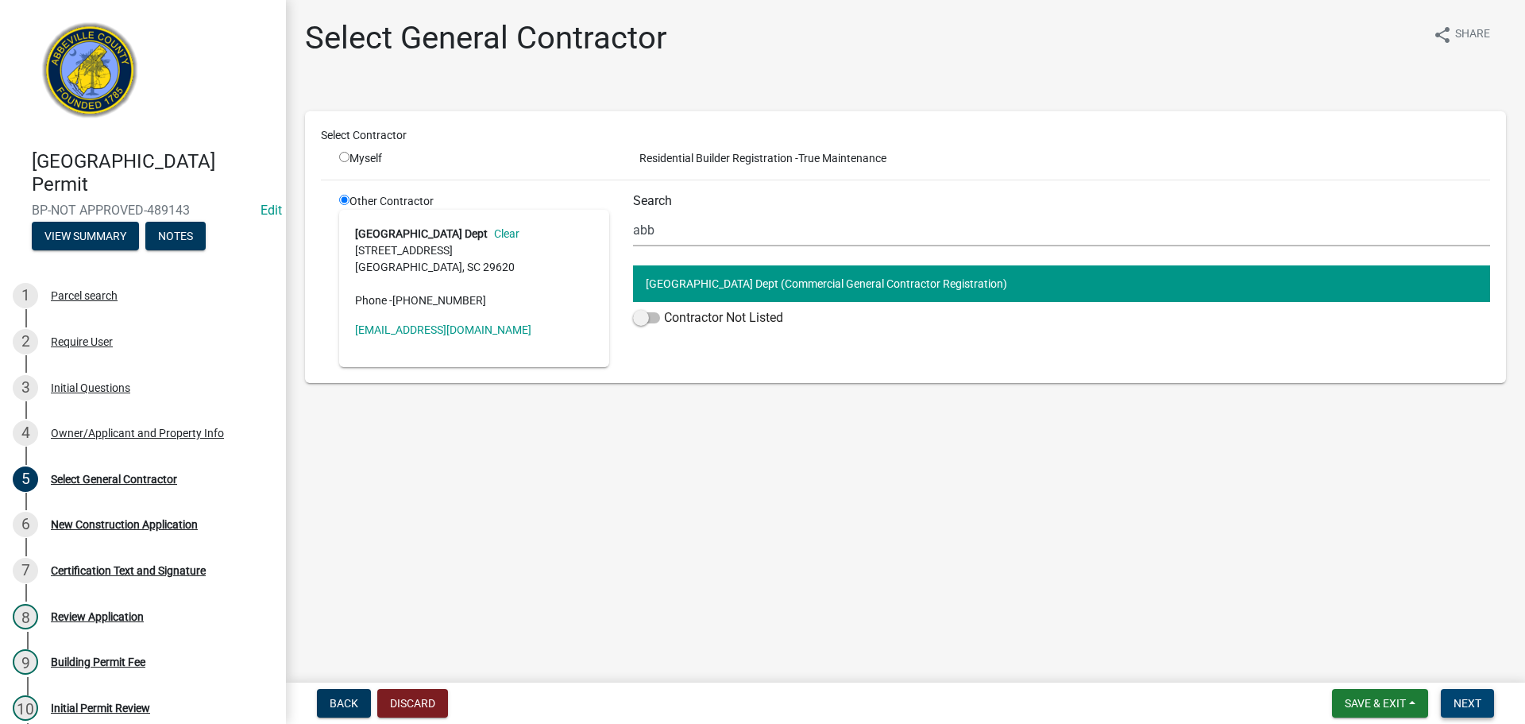
click at [1466, 693] on button "Next" at bounding box center [1467, 703] width 53 height 29
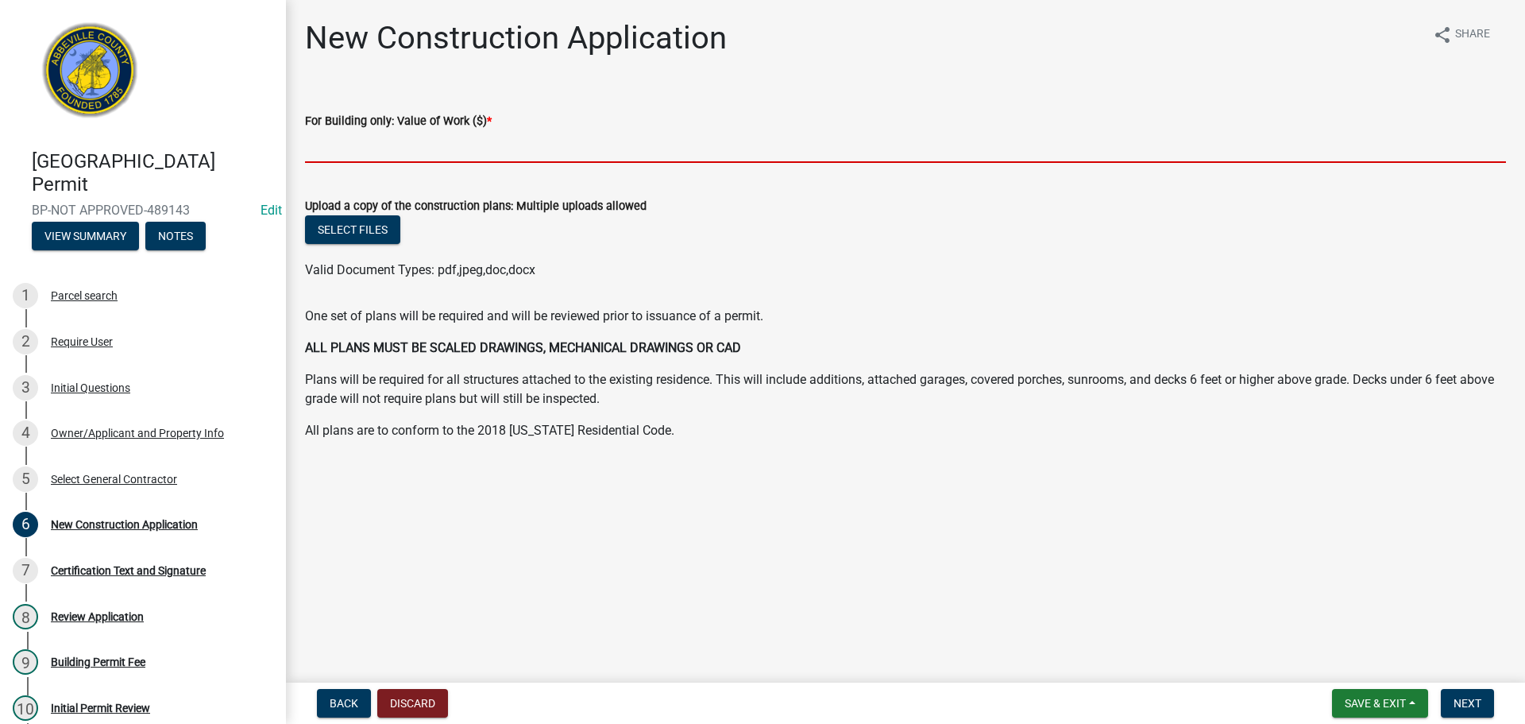
click at [503, 137] on input "text" at bounding box center [905, 146] width 1201 height 33
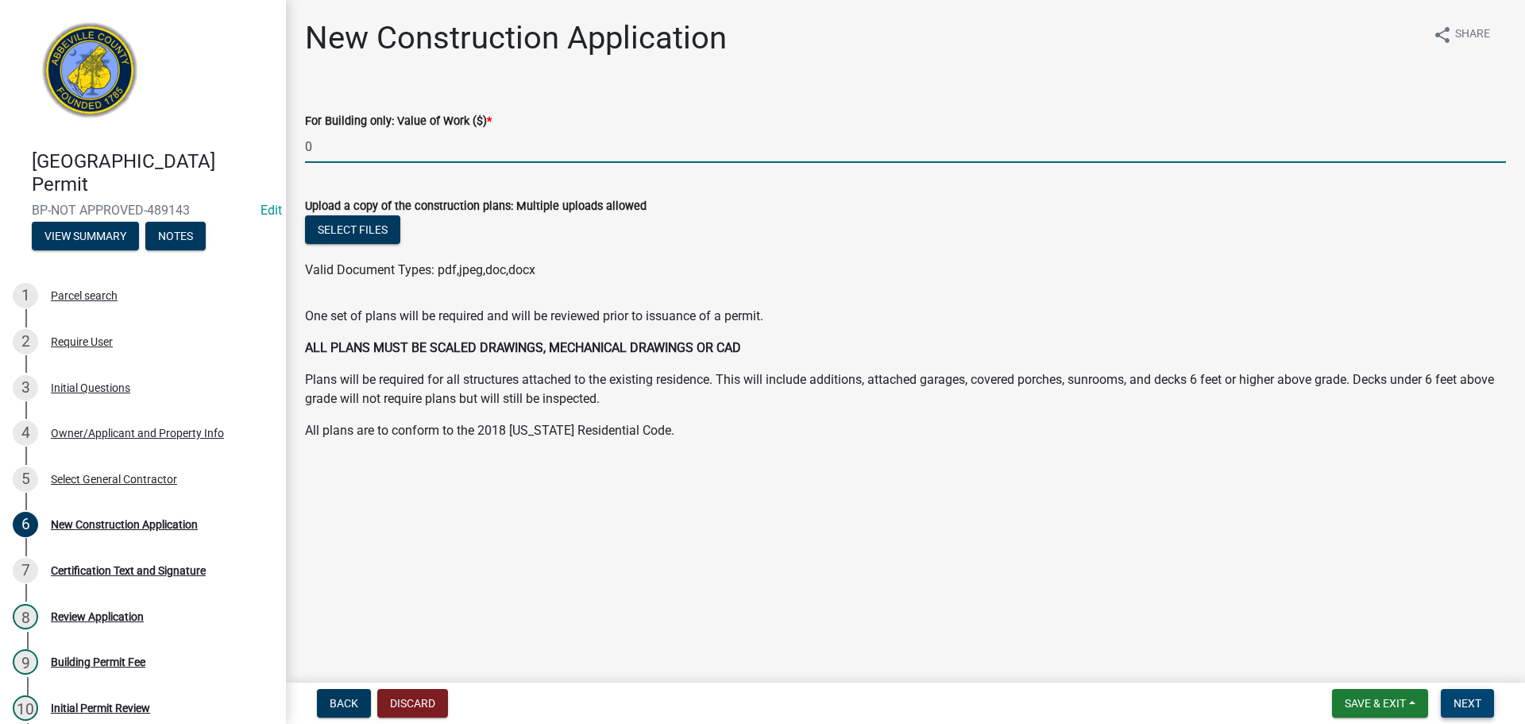
type input "0"
click at [1459, 697] on span "Next" at bounding box center [1467, 703] width 28 height 13
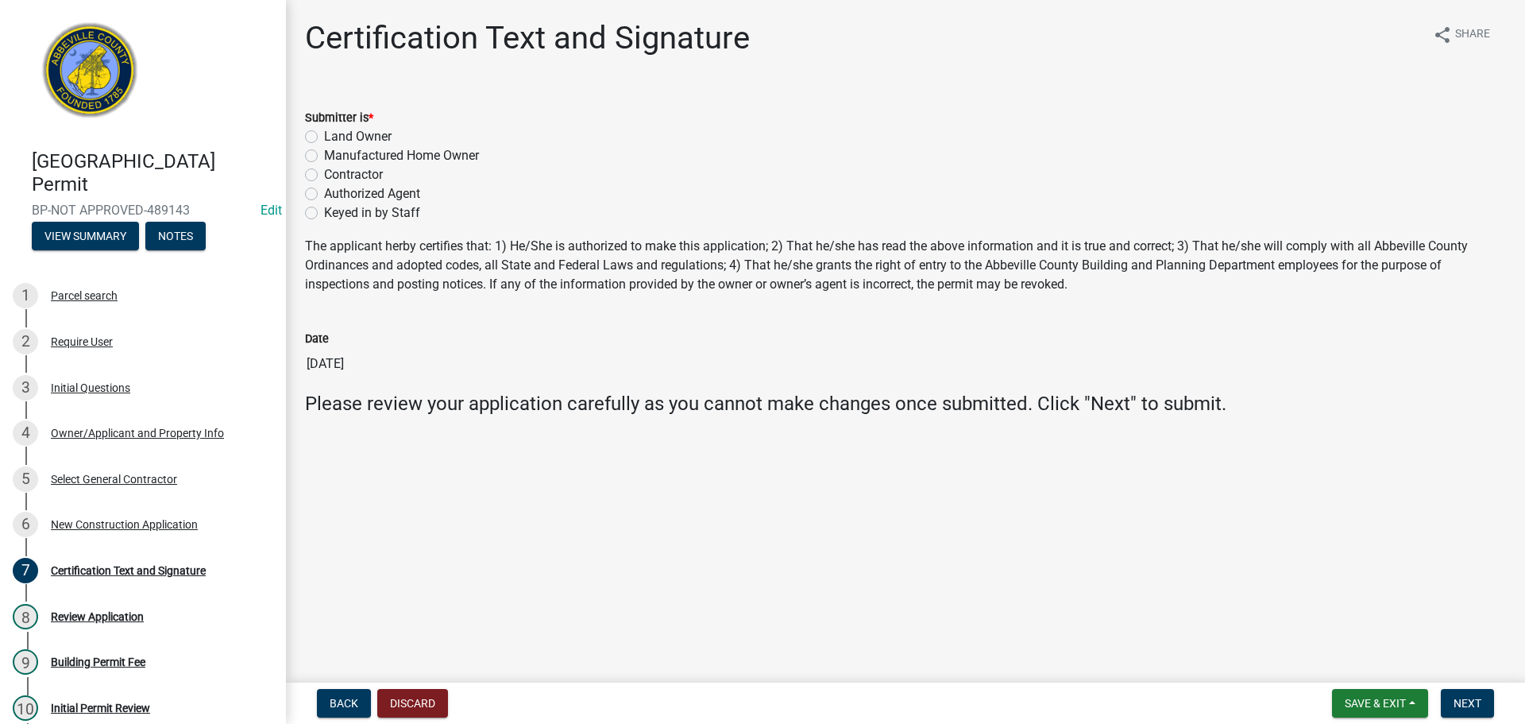
click at [324, 130] on label "Land Owner" at bounding box center [358, 136] width 68 height 19
click at [324, 130] on input "Land Owner" at bounding box center [329, 132] width 10 height 10
radio input "true"
click at [1469, 698] on span "Next" at bounding box center [1467, 703] width 28 height 13
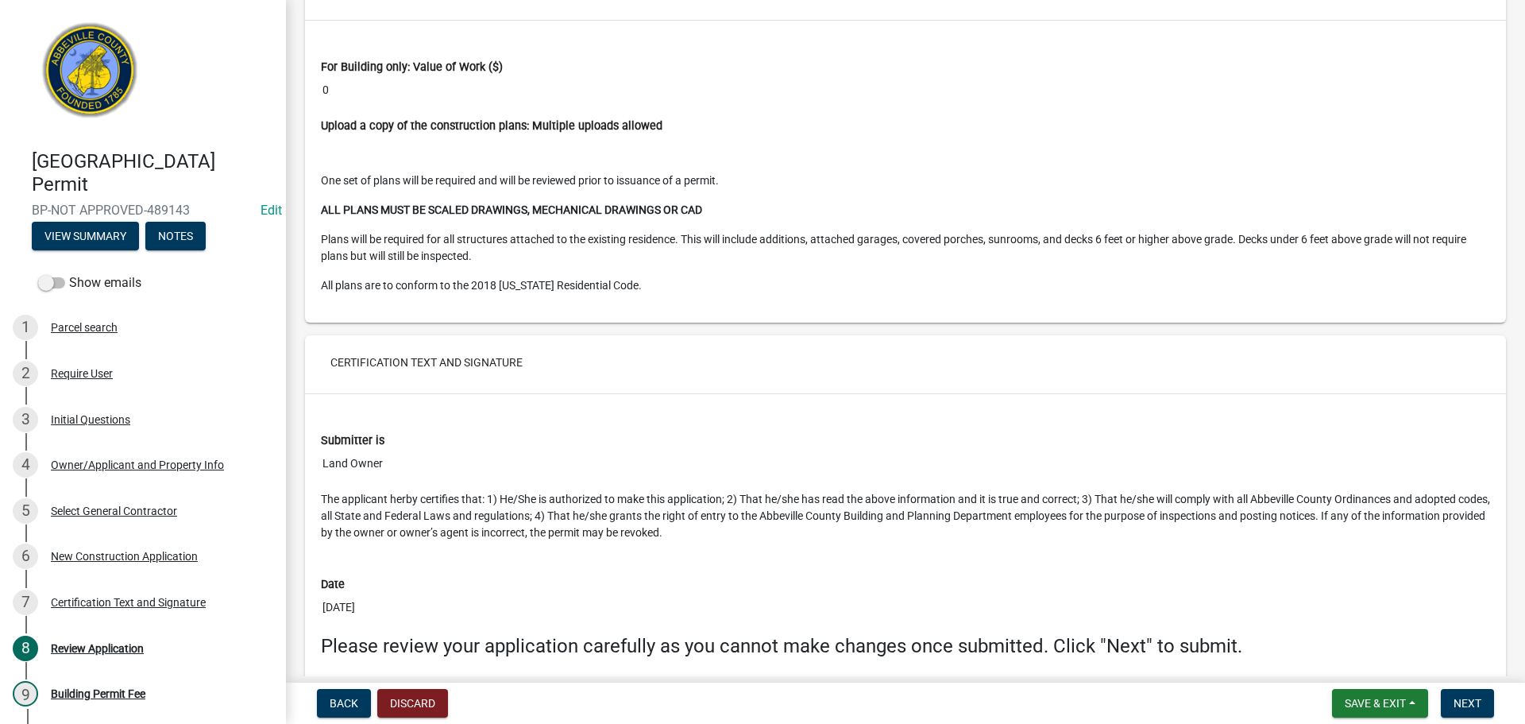
scroll to position [3182, 0]
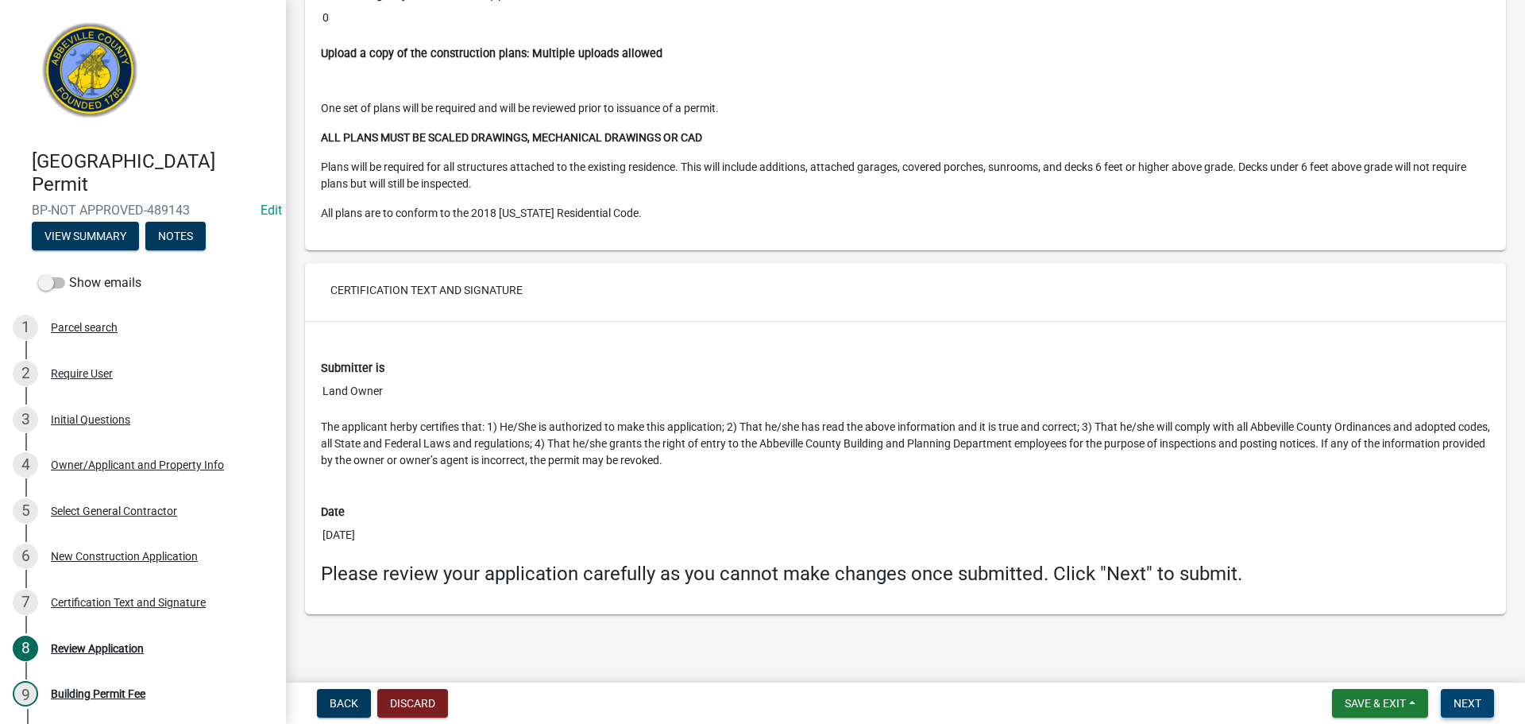
click at [1476, 699] on span "Next" at bounding box center [1467, 703] width 28 height 13
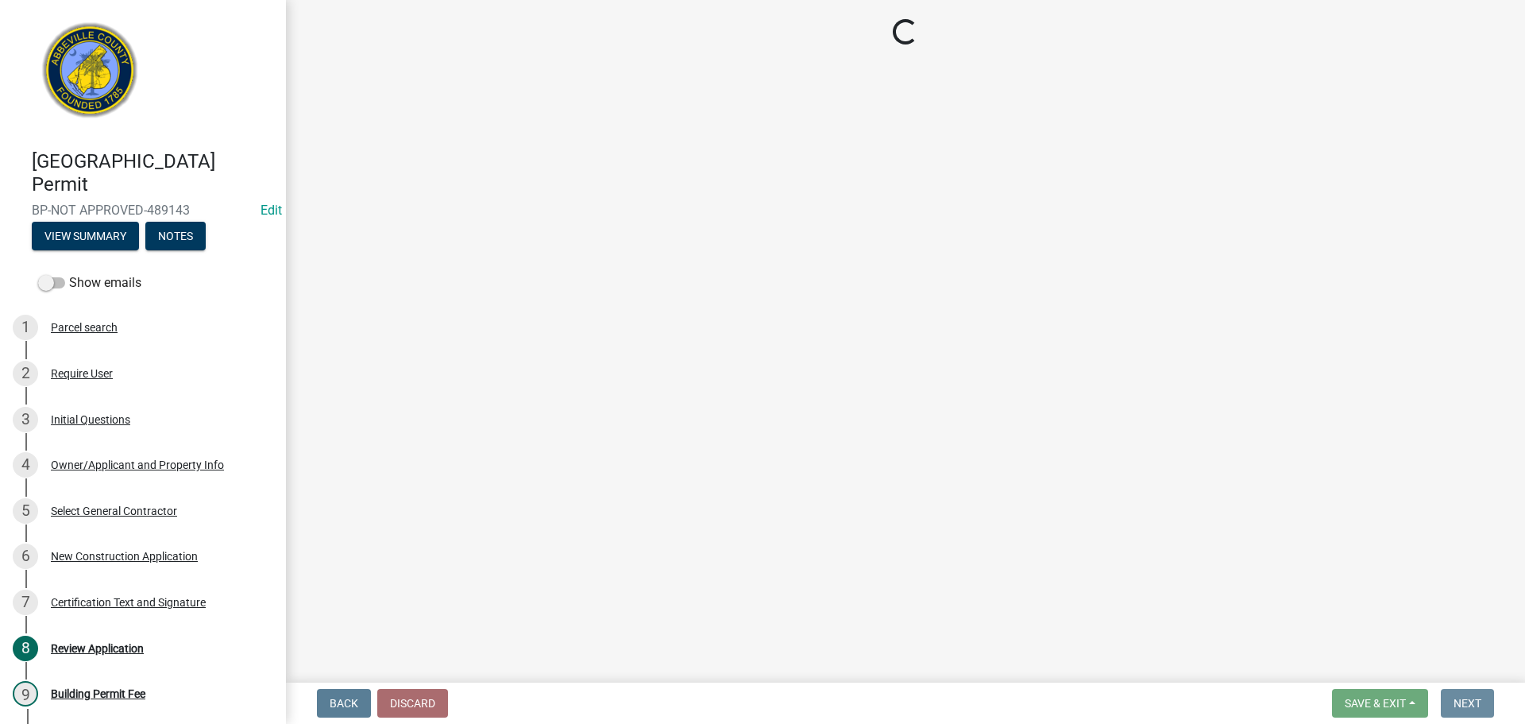
scroll to position [0, 0]
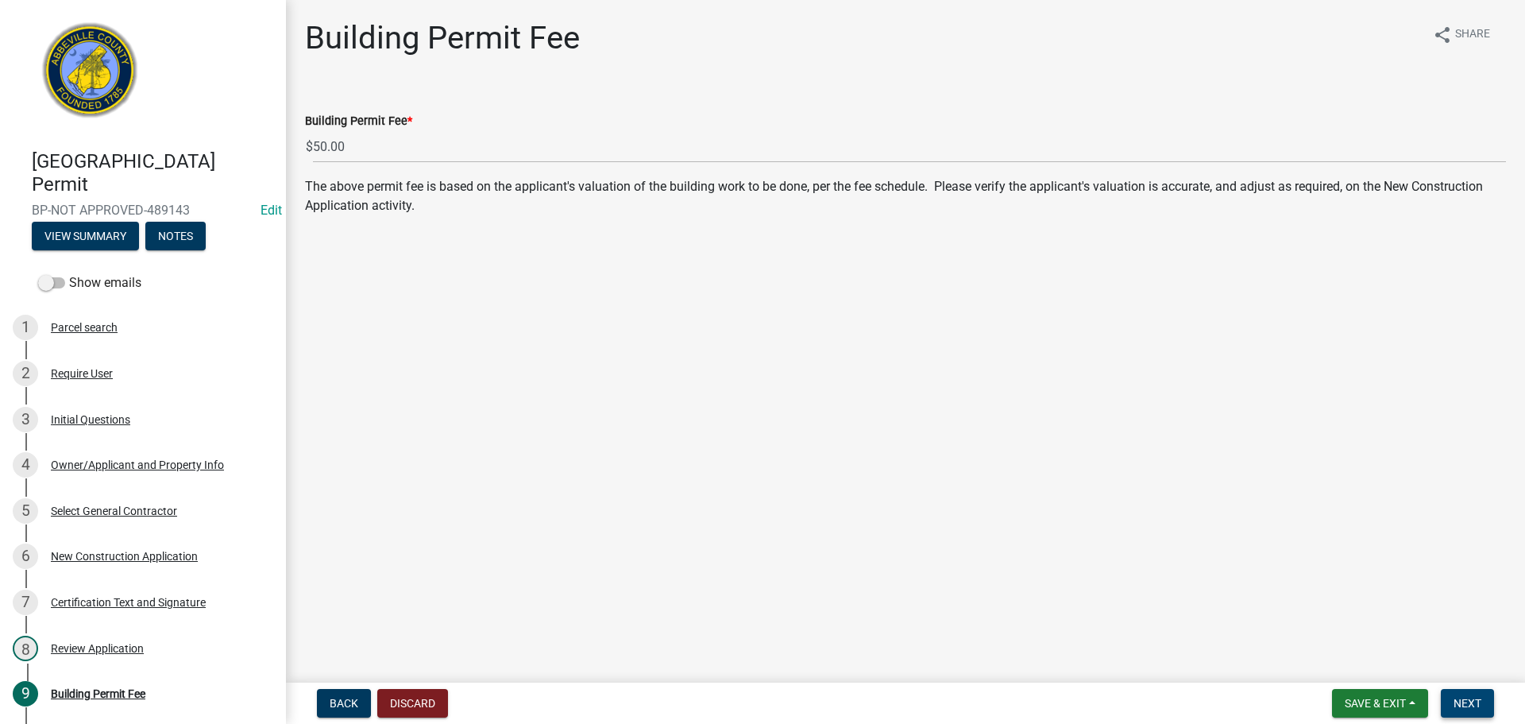
click at [1459, 704] on span "Next" at bounding box center [1467, 703] width 28 height 13
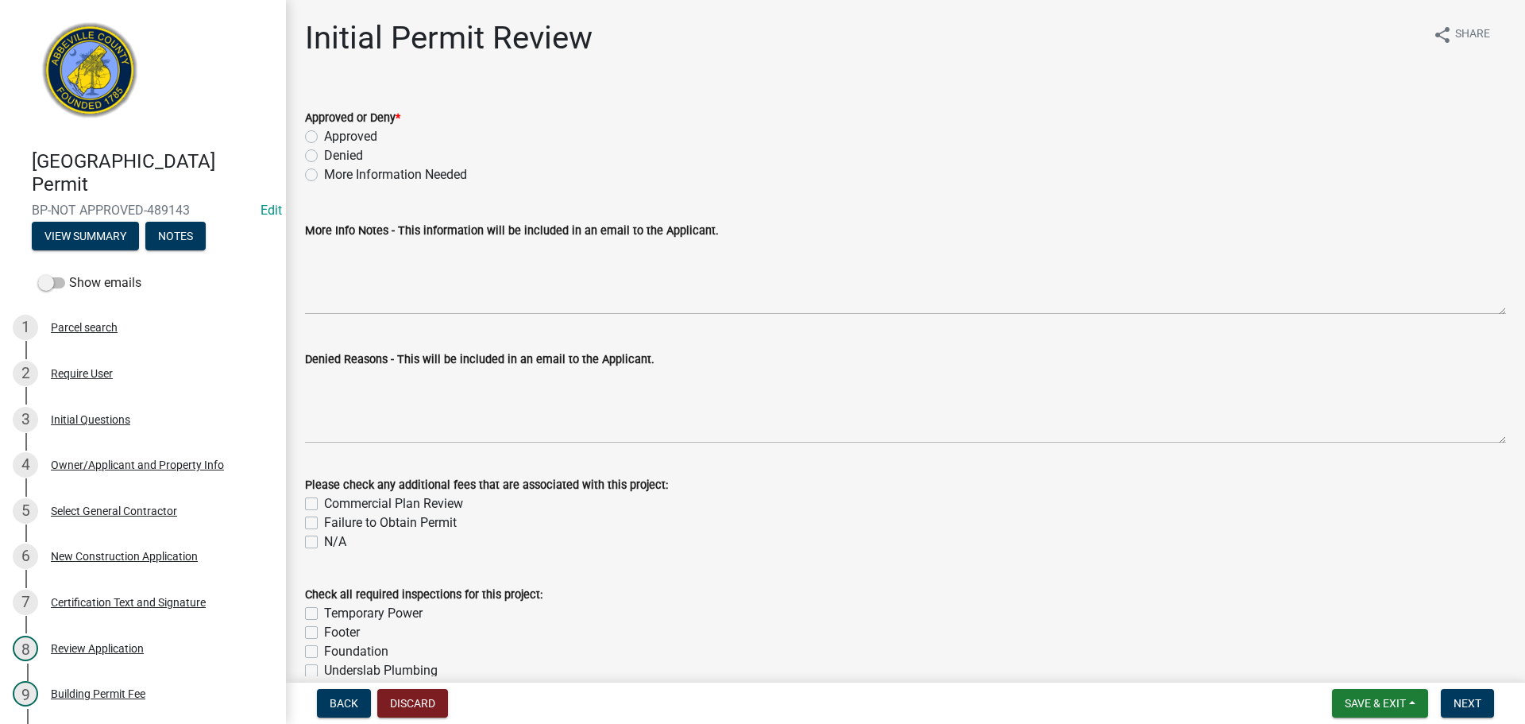
click at [324, 135] on label "Approved" at bounding box center [350, 136] width 53 height 19
click at [324, 135] on input "Approved" at bounding box center [329, 132] width 10 height 10
radio input "true"
click at [1451, 695] on button "Next" at bounding box center [1467, 703] width 53 height 29
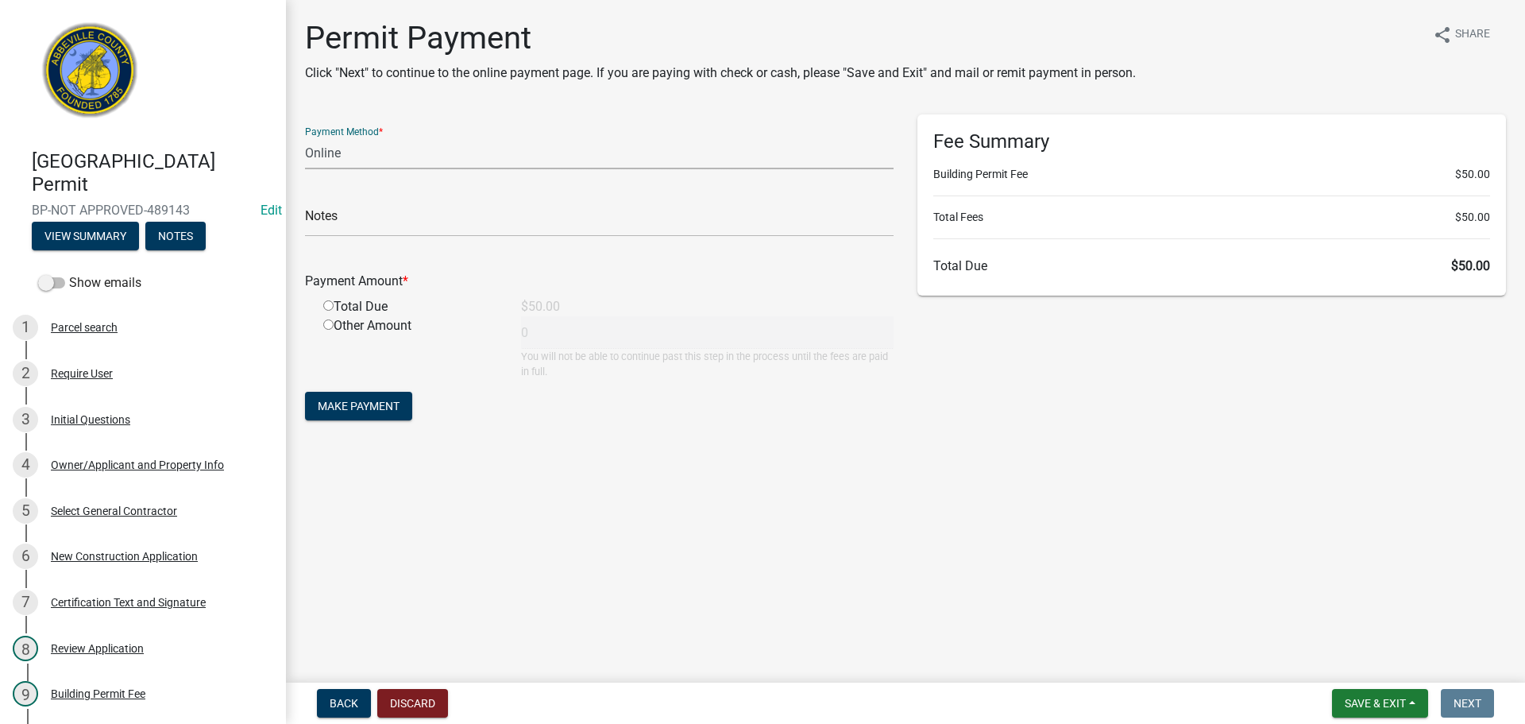
click at [372, 155] on select "Credit Card POS Check Cash Online" at bounding box center [599, 153] width 588 height 33
select select "0: 2"
click at [305, 137] on select "Credit Card POS Check Cash Online" at bounding box center [599, 153] width 588 height 33
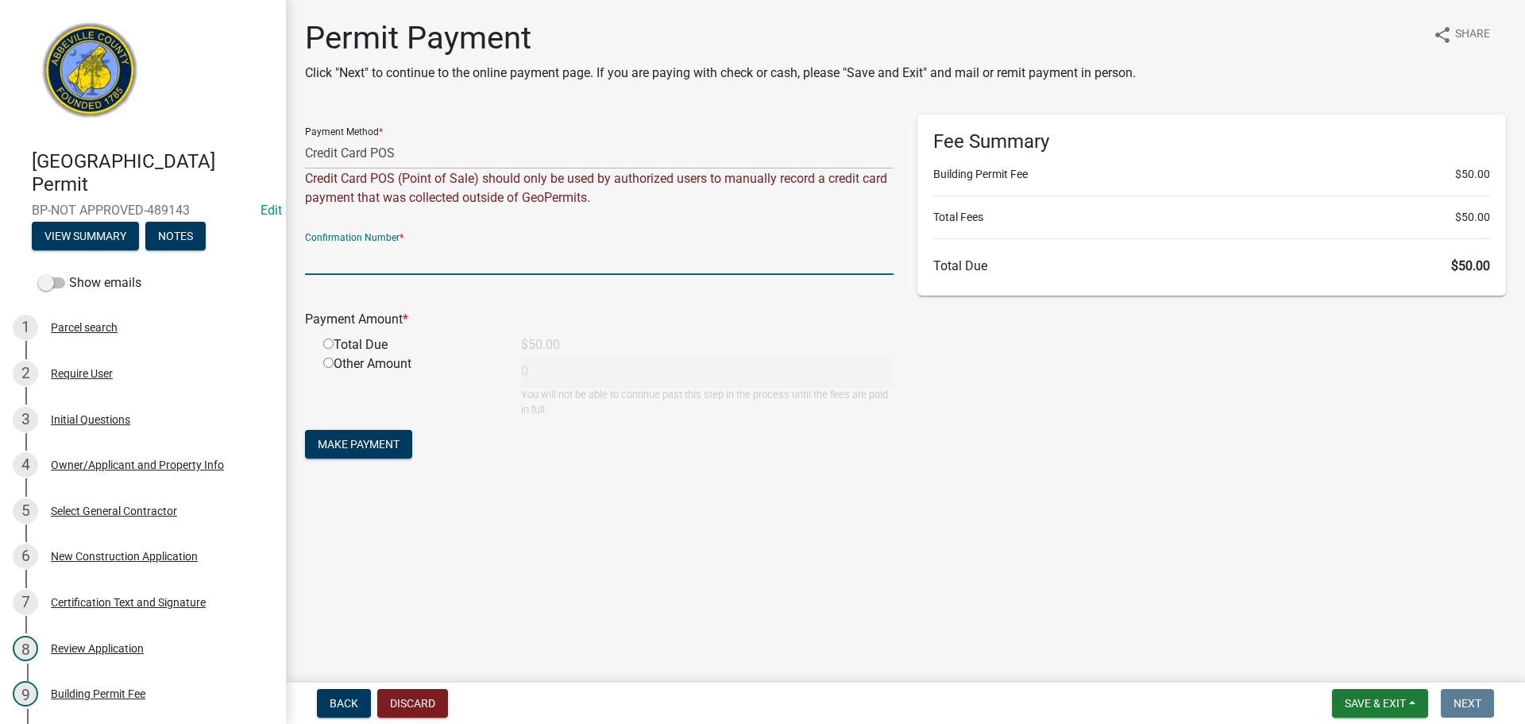
click at [392, 261] on input "text" at bounding box center [599, 258] width 588 height 33
type input "square"
click at [327, 346] on input "radio" at bounding box center [328, 343] width 10 height 10
radio input "true"
type input "50"
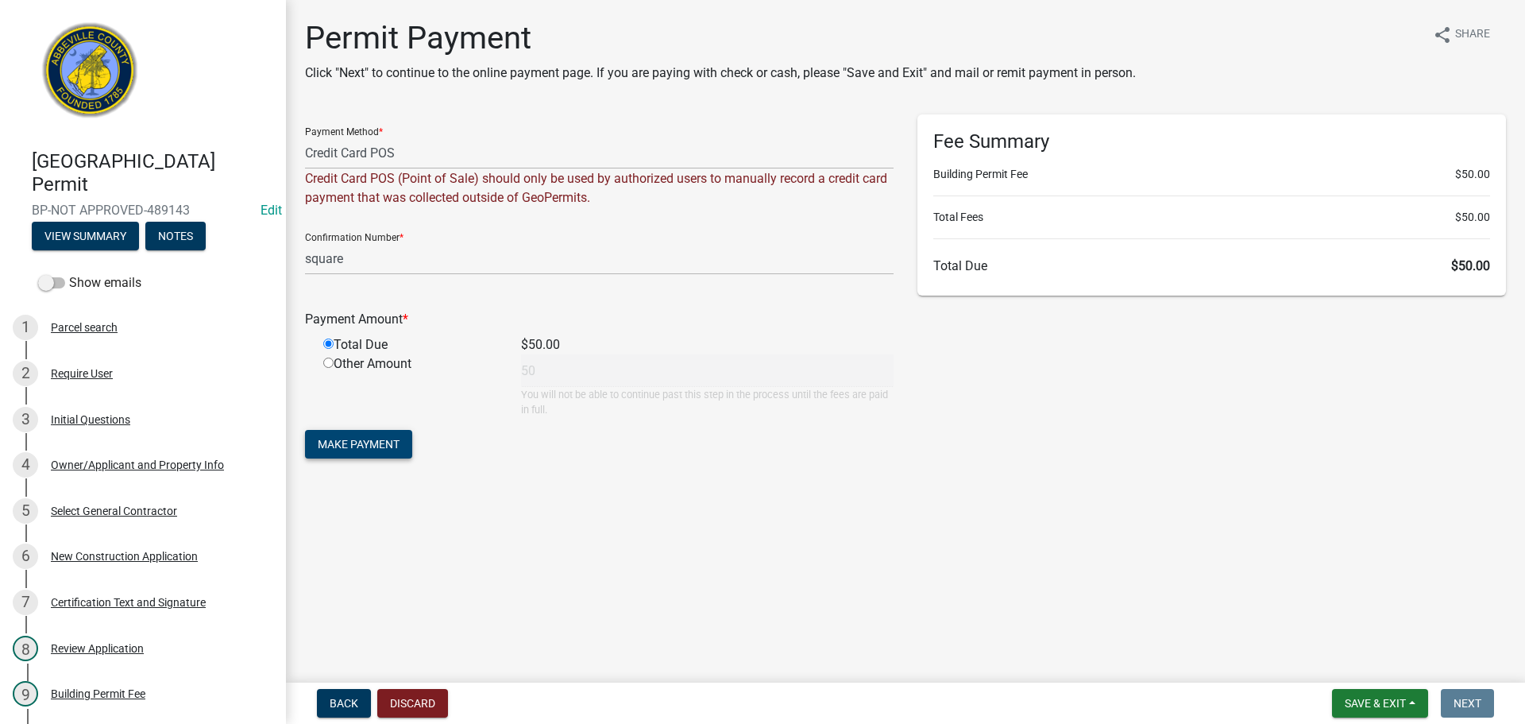
click at [356, 435] on button "Make Payment" at bounding box center [358, 444] width 107 height 29
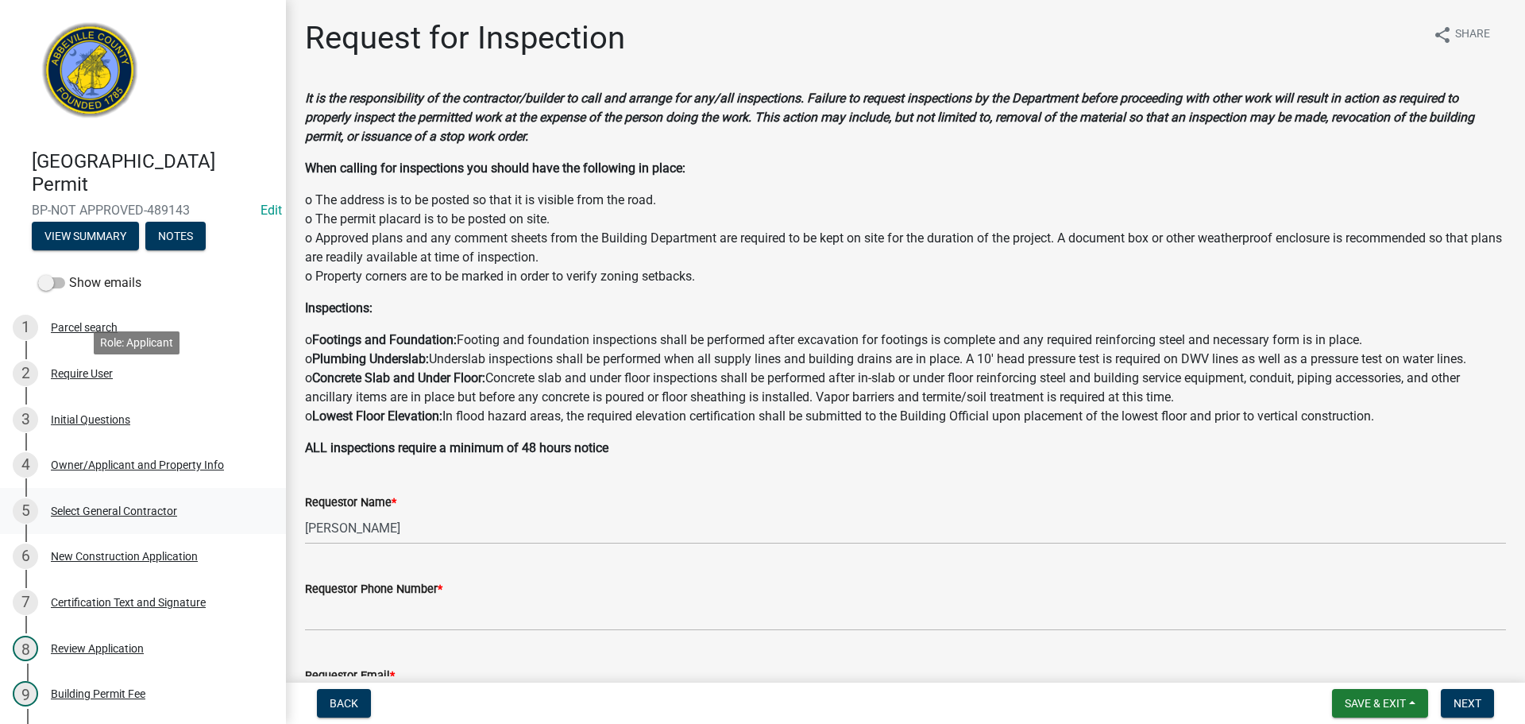
scroll to position [318, 0]
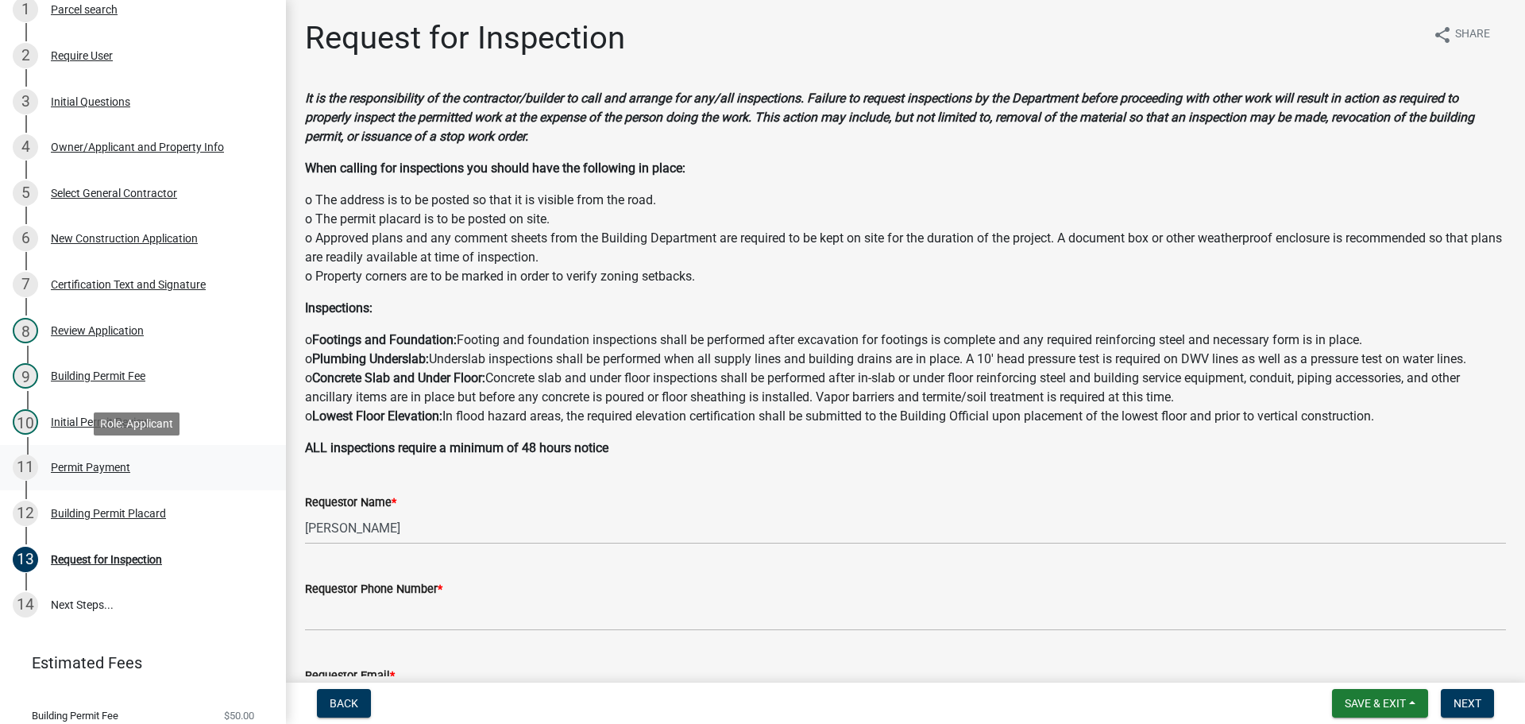
click at [122, 461] on div "Permit Payment" at bounding box center [90, 466] width 79 height 11
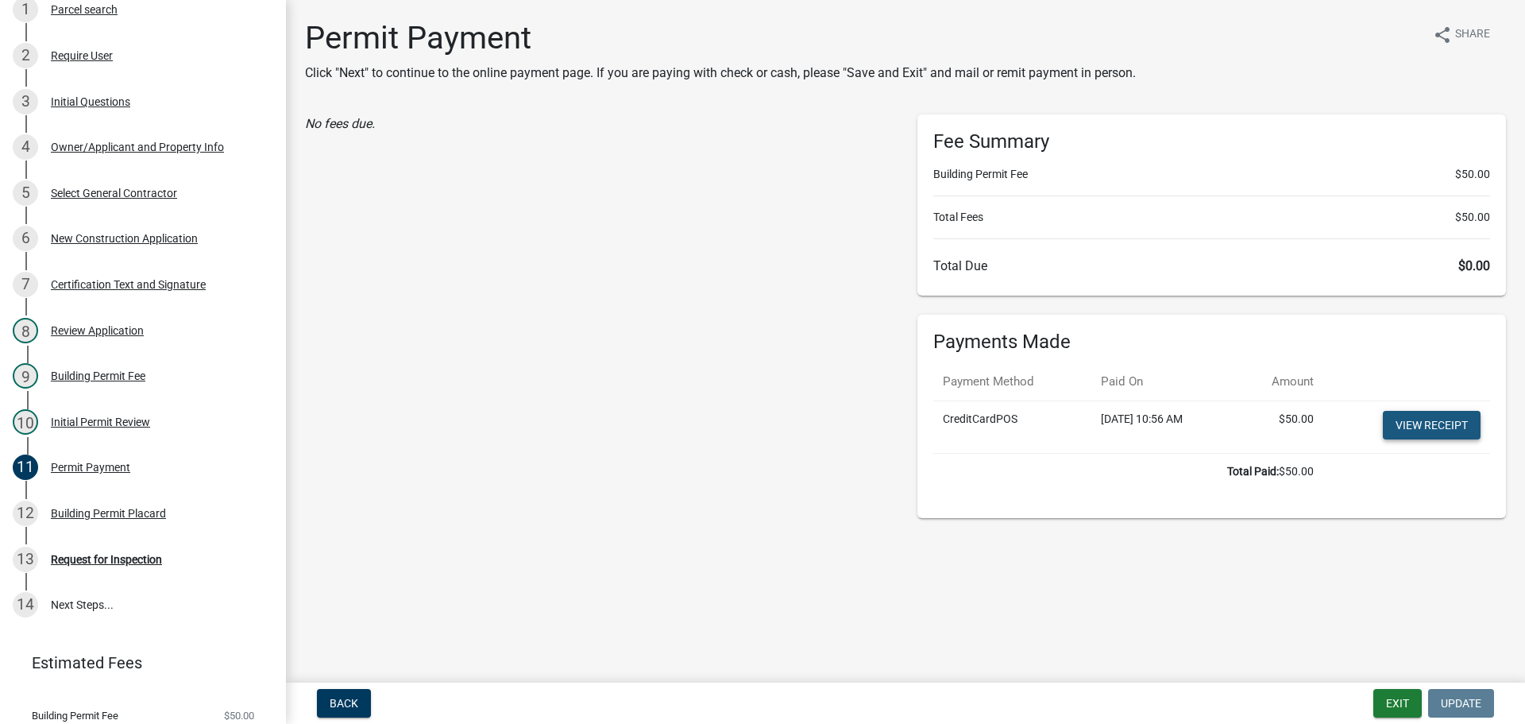
click at [1436, 424] on link "View receipt" at bounding box center [1432, 425] width 98 height 29
click at [119, 515] on div "Building Permit Placard" at bounding box center [108, 512] width 115 height 11
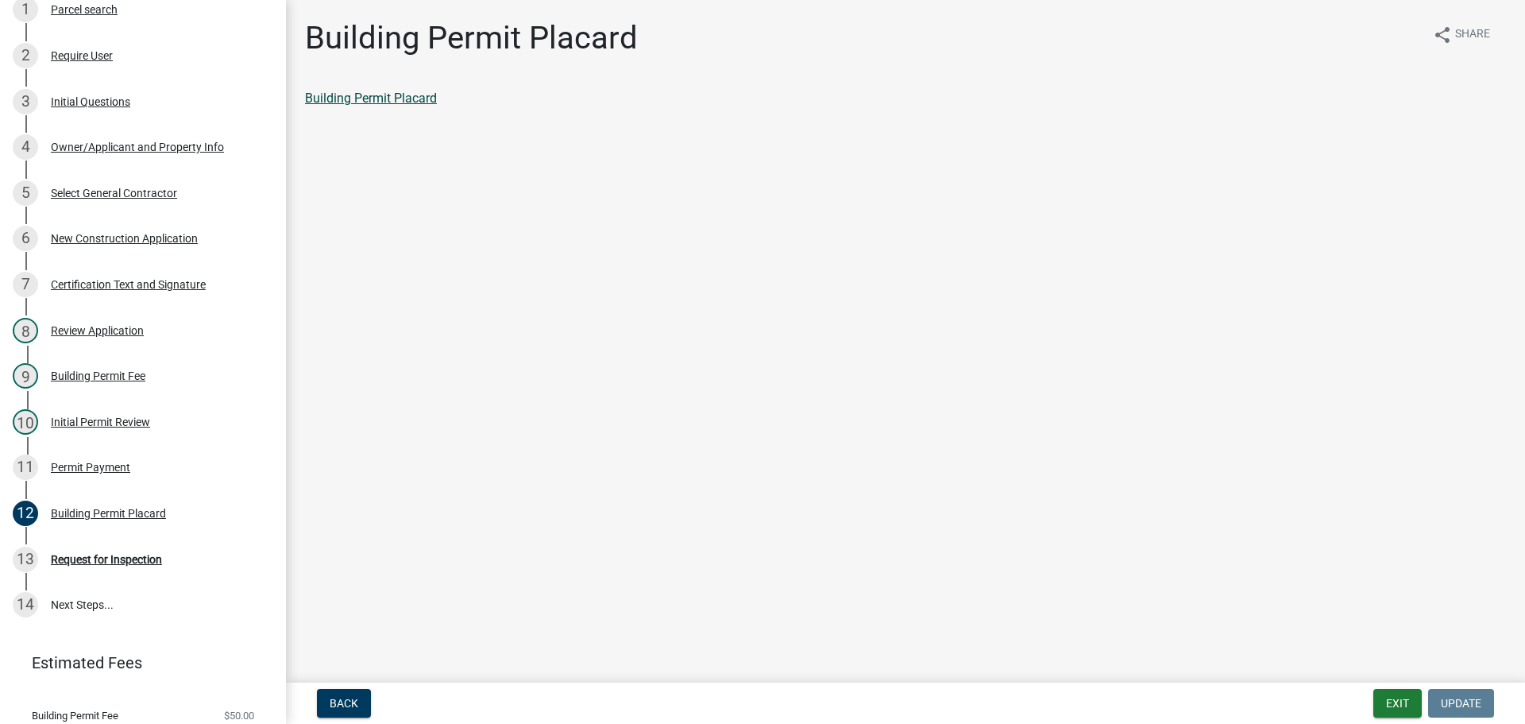
click at [392, 92] on link "Building Permit Placard" at bounding box center [371, 98] width 132 height 15
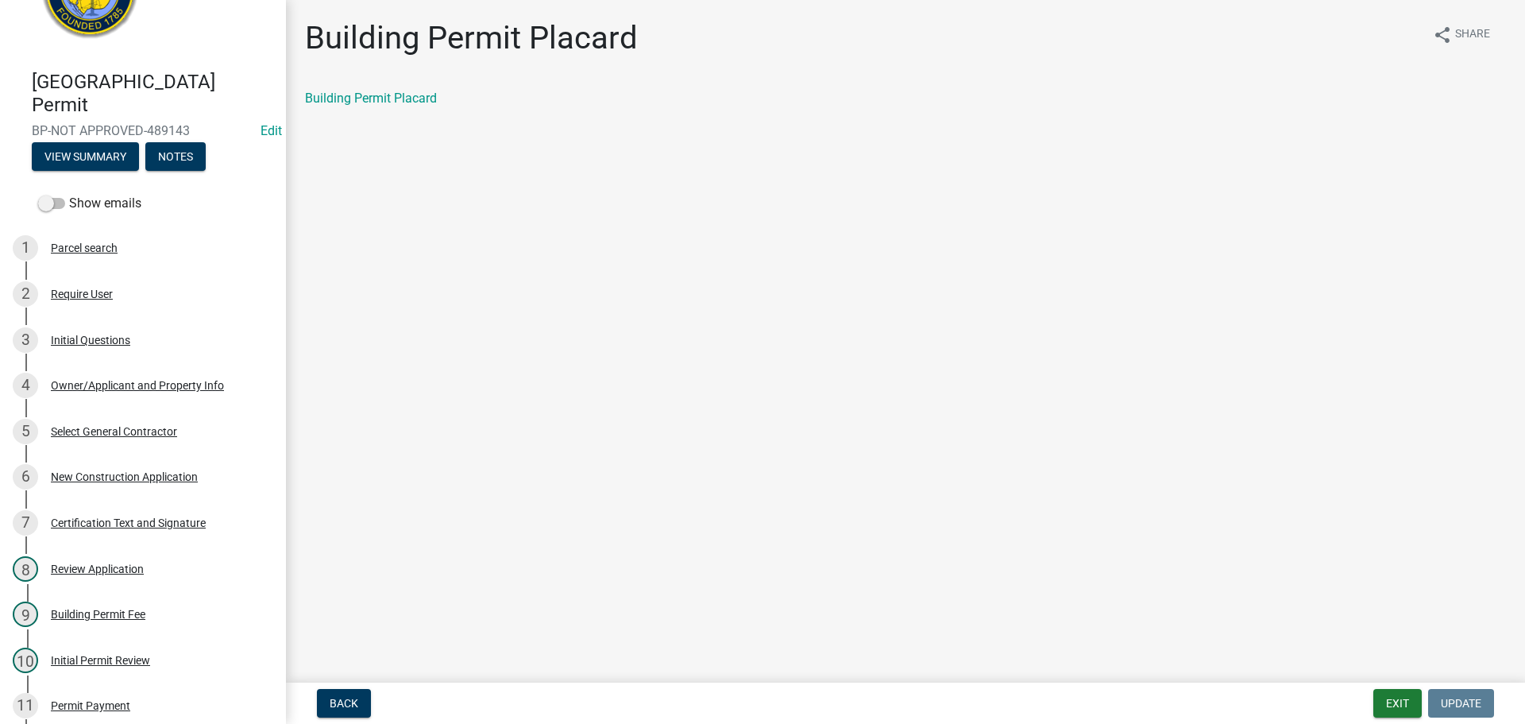
scroll to position [0, 0]
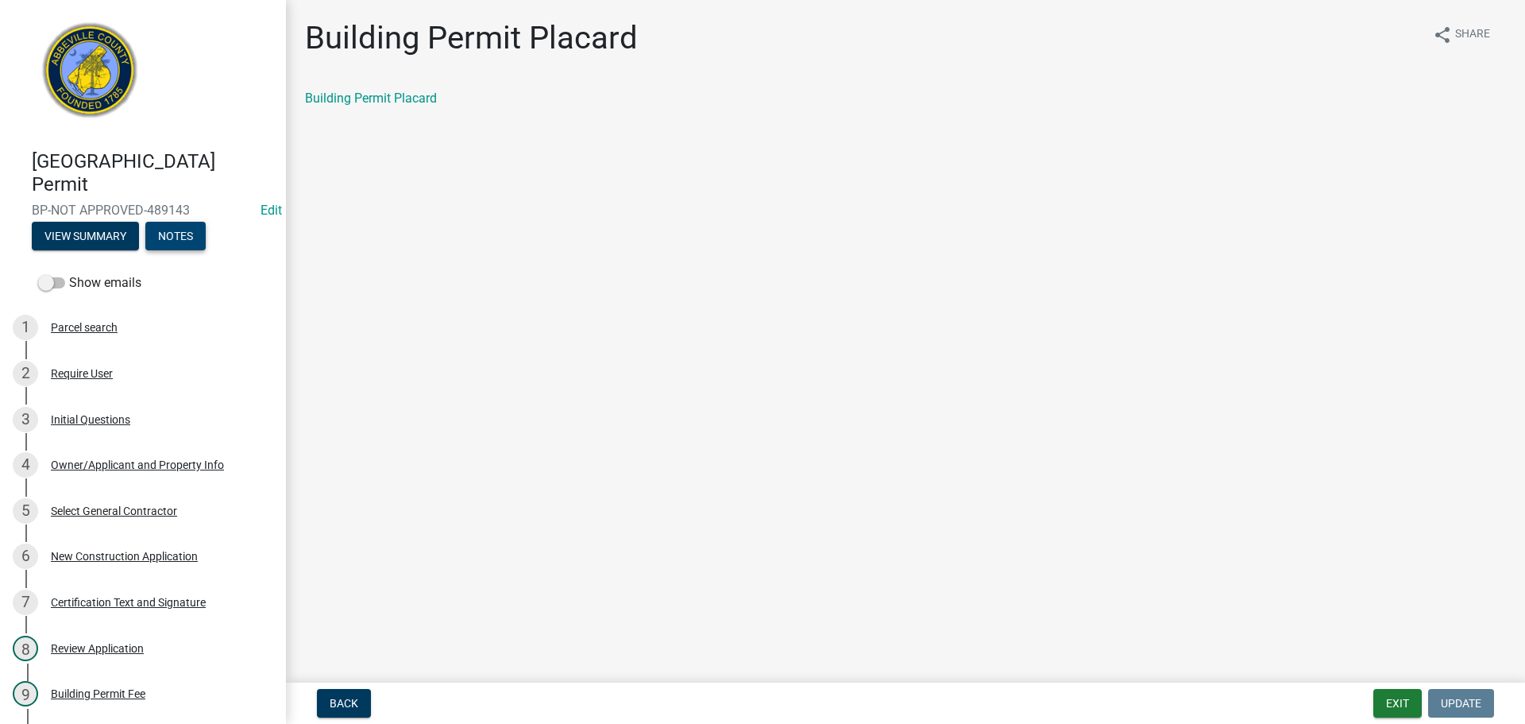
click at [184, 234] on button "Notes" at bounding box center [175, 236] width 60 height 29
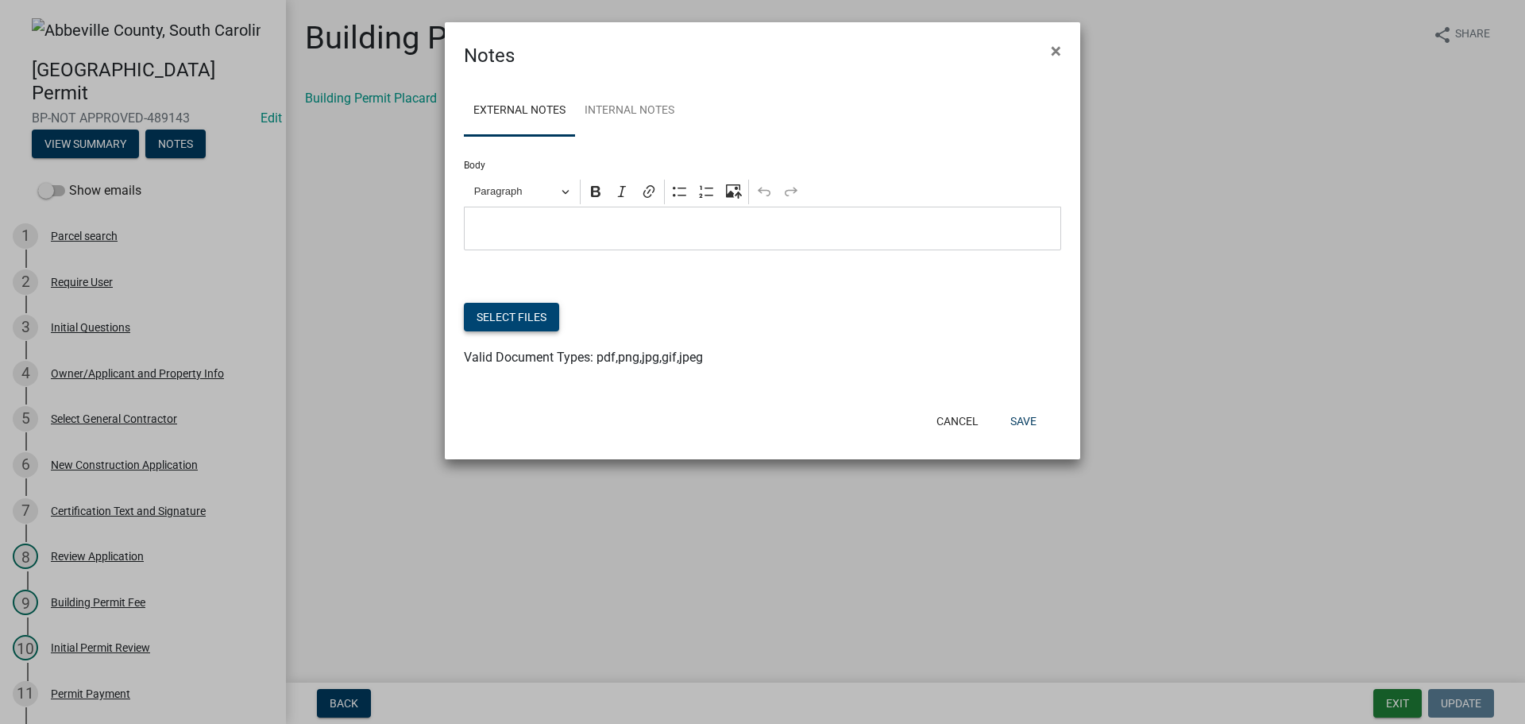
click at [518, 311] on button "Select files" at bounding box center [511, 317] width 95 height 29
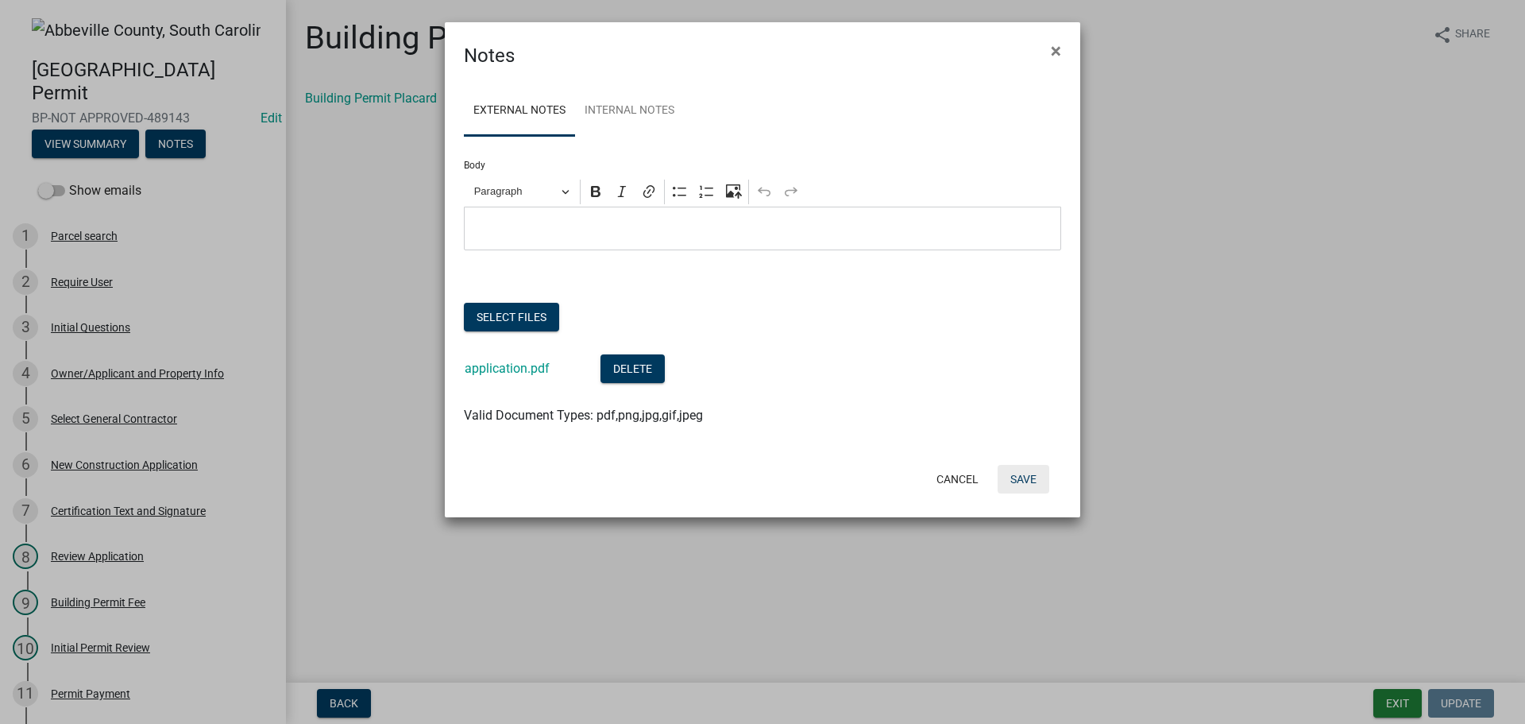
click at [1024, 475] on button "Save" at bounding box center [1023, 479] width 52 height 29
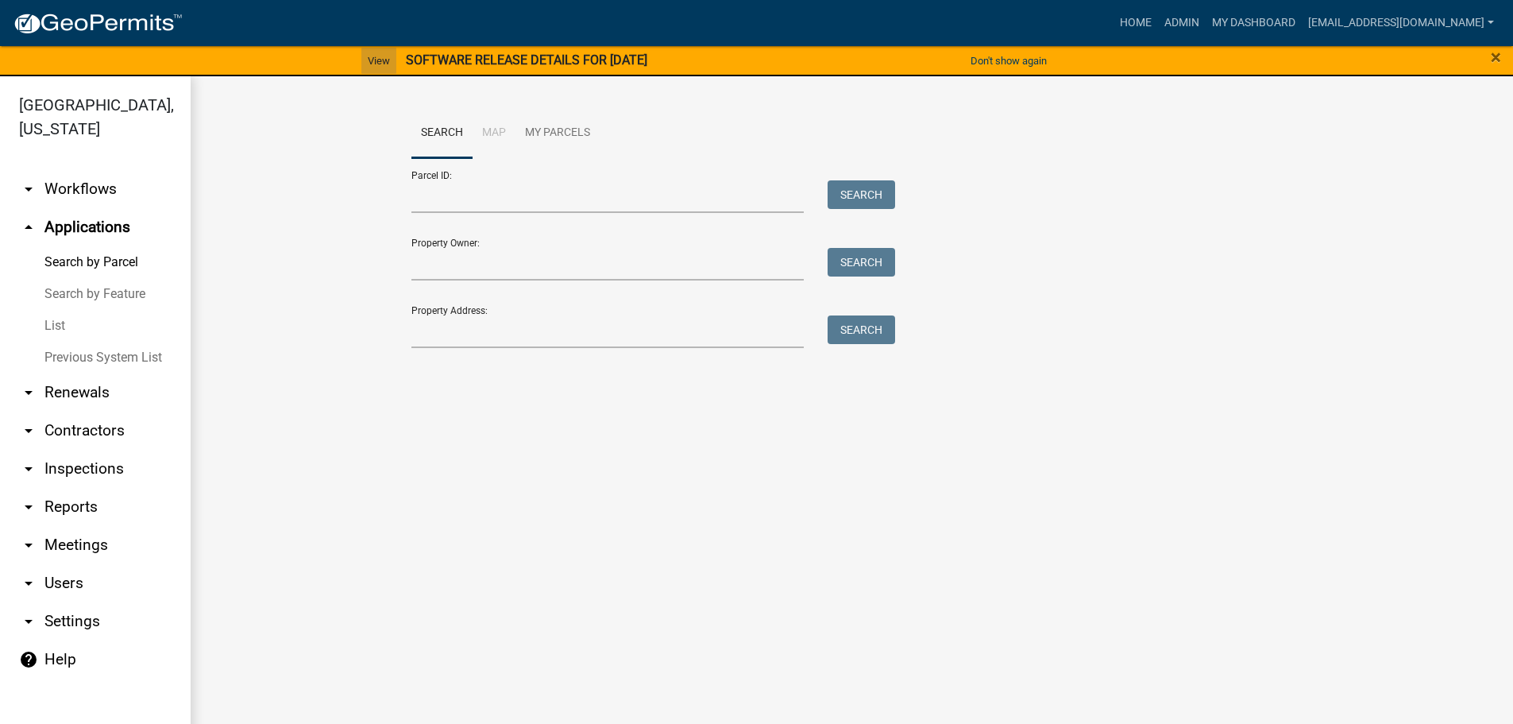
click at [361, 59] on link "View" at bounding box center [378, 61] width 35 height 26
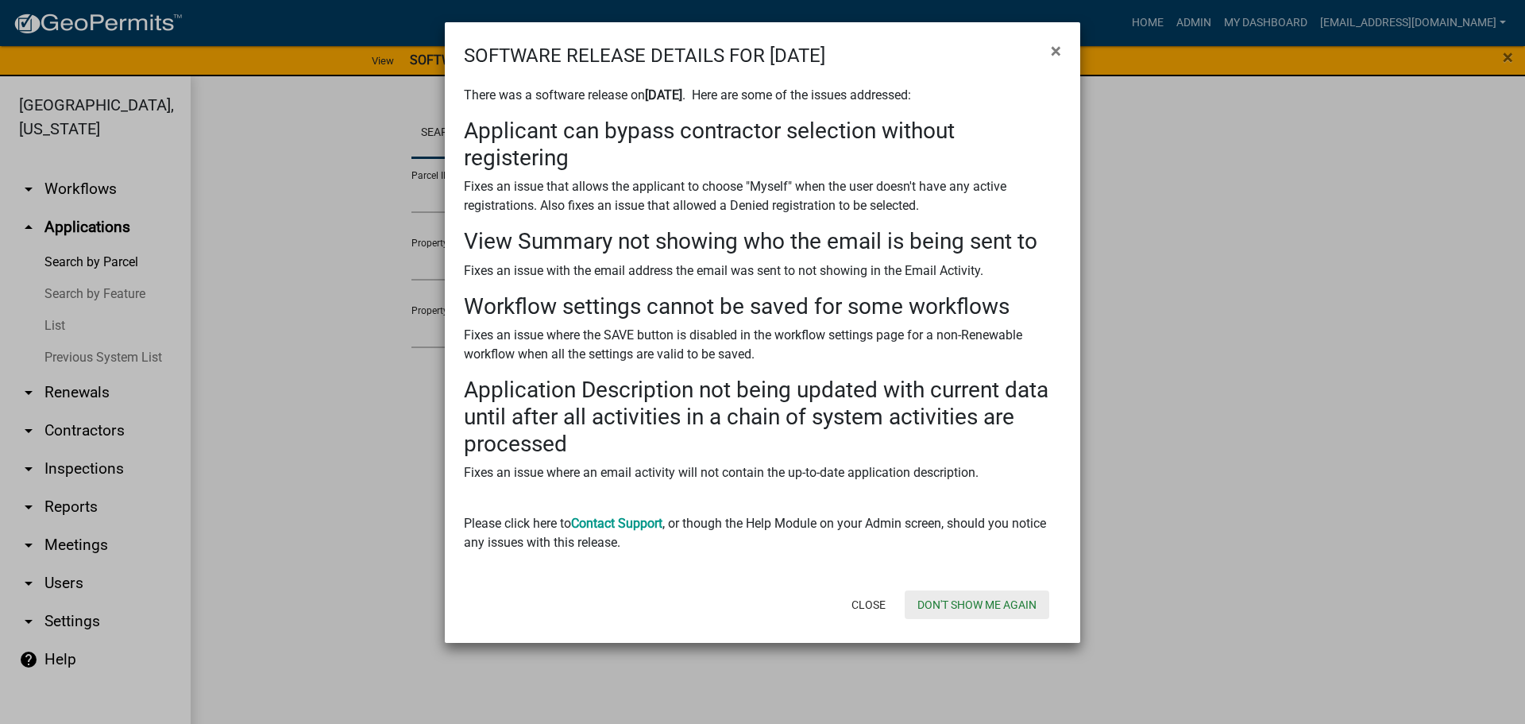
click at [980, 600] on button "Don't show me again" at bounding box center [977, 604] width 145 height 29
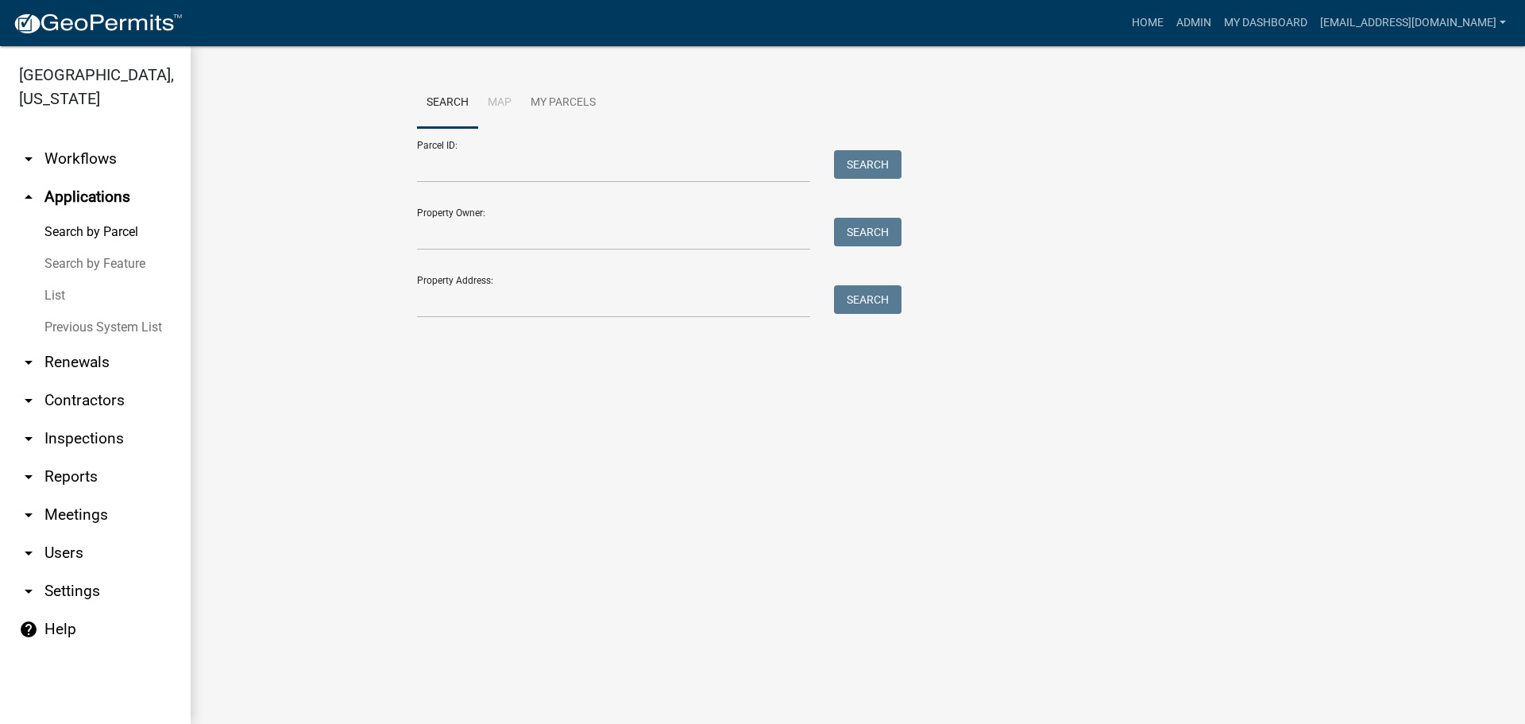
click at [110, 15] on img at bounding box center [98, 24] width 170 height 24
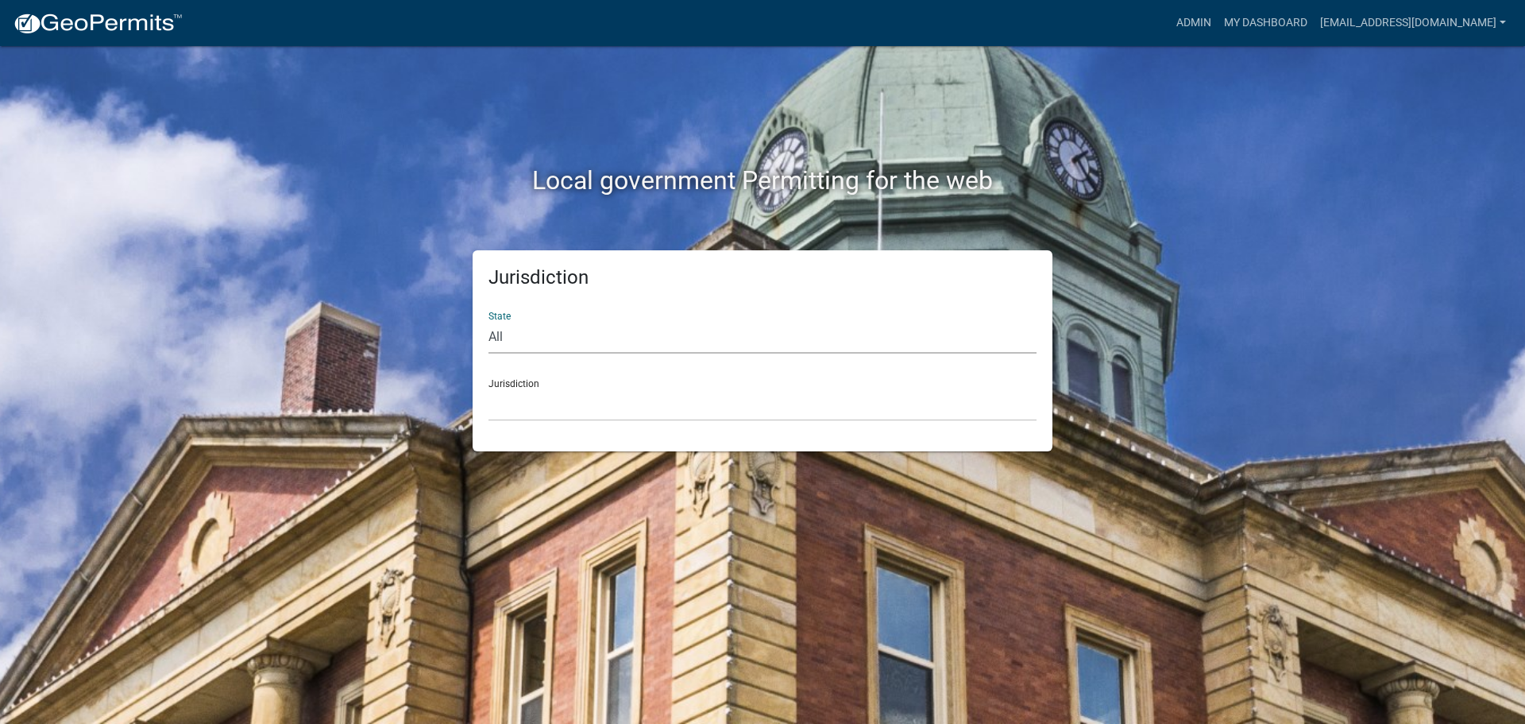
click at [629, 326] on select "All Colorado Georgia Indiana Iowa Kansas Minnesota Ohio South Carolina Wisconsin" at bounding box center [762, 337] width 548 height 33
select select "South Carolina"
click at [488, 321] on select "All Colorado Georgia Indiana Iowa Kansas Minnesota Ohio South Carolina Wisconsin" at bounding box center [762, 337] width 548 height 33
click at [647, 400] on select "Abbeville County, South Carolina Jasper County, South Carolina" at bounding box center [762, 404] width 548 height 33
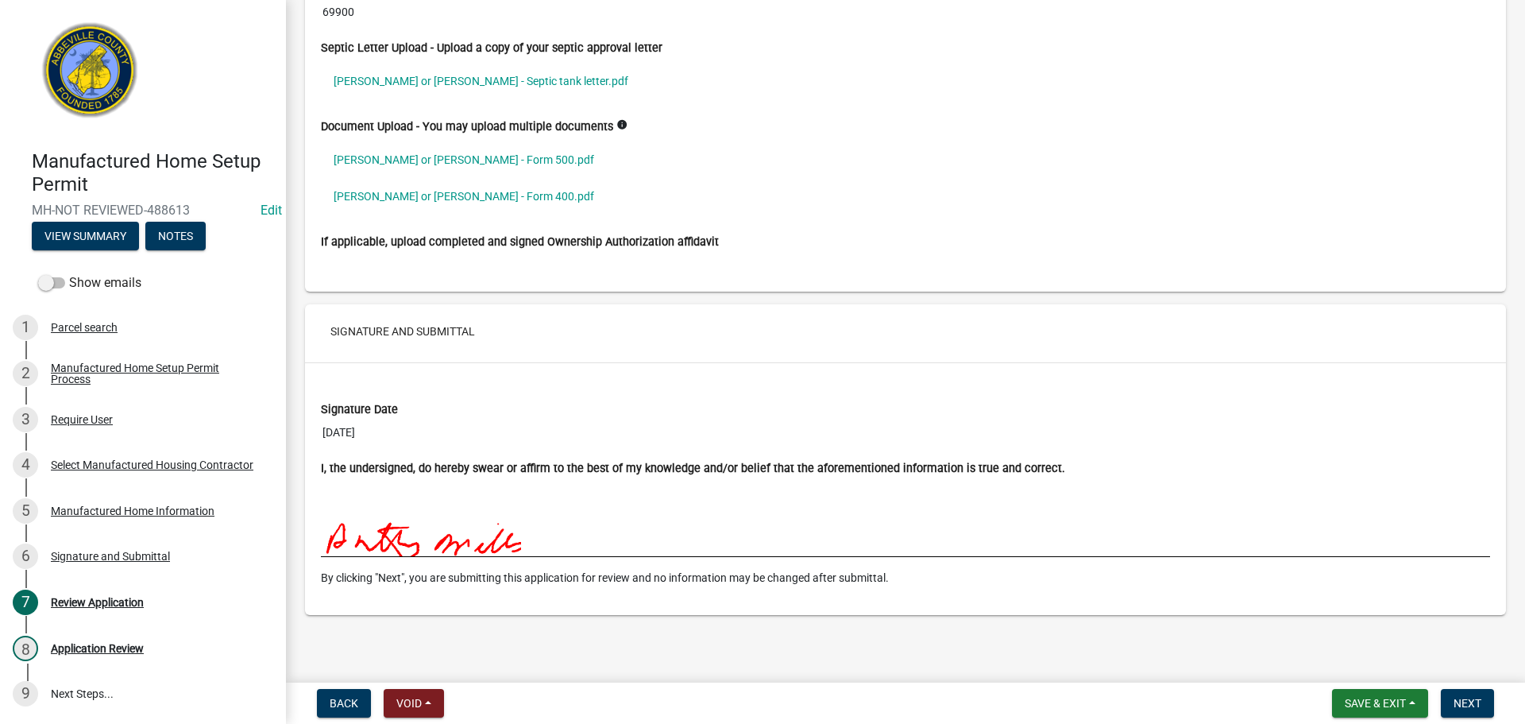
scroll to position [2805, 0]
